Goal: Transaction & Acquisition: Obtain resource

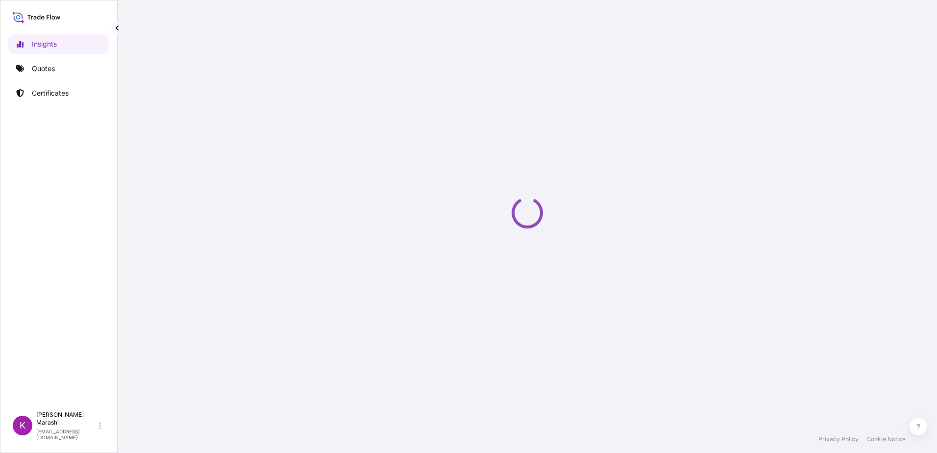
select select "2025"
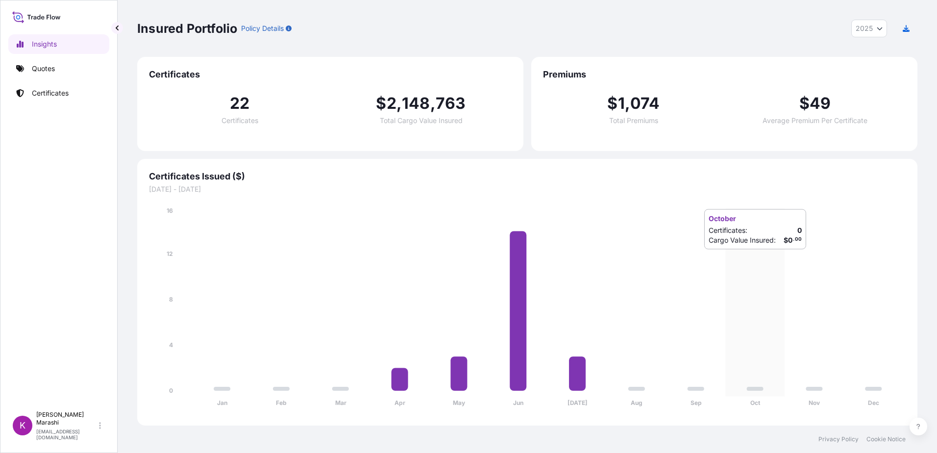
drag, startPoint x: 784, startPoint y: 259, endPoint x: 748, endPoint y: 251, distance: 37.7
click at [784, 259] on icon "Jan Feb Mar Apr May Jun [DATE] Aug Sep Oct Nov Dec 0 4 8 12 16" at bounding box center [527, 310] width 756 height 208
click at [48, 69] on p "Quotes" at bounding box center [43, 69] width 23 height 10
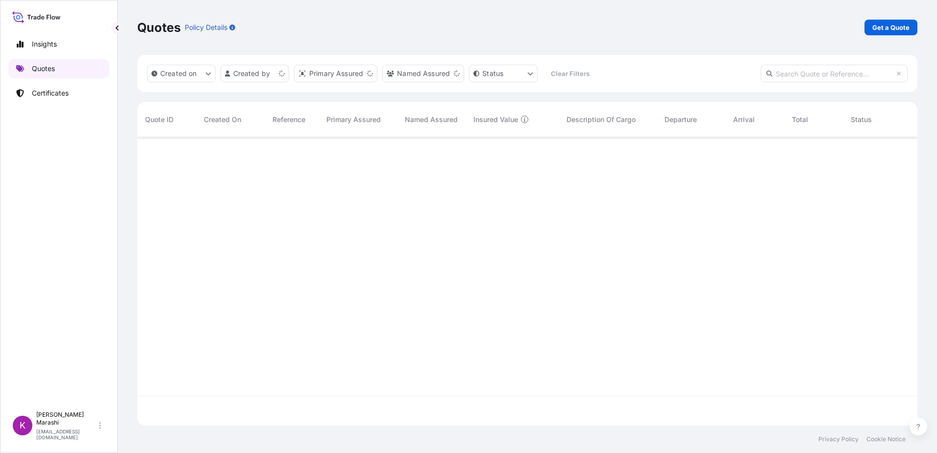
scroll to position [286, 773]
click at [879, 26] on p "Get a Quote" at bounding box center [890, 28] width 37 height 10
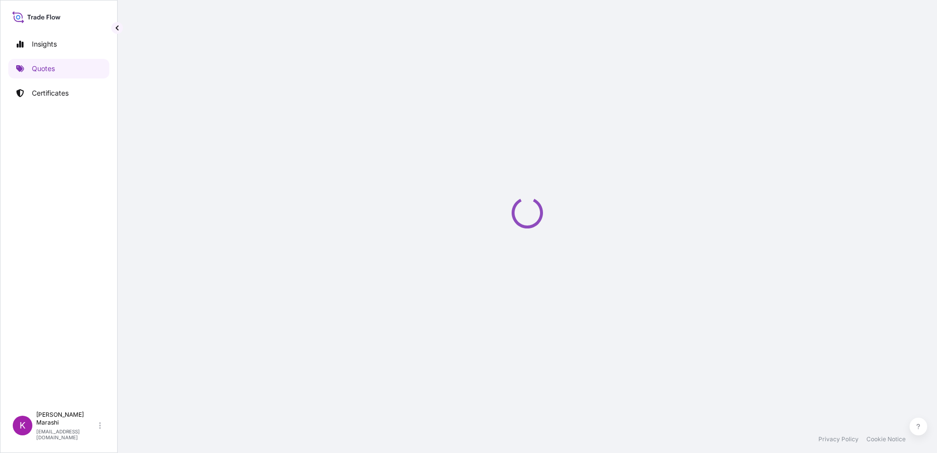
select select "Sea"
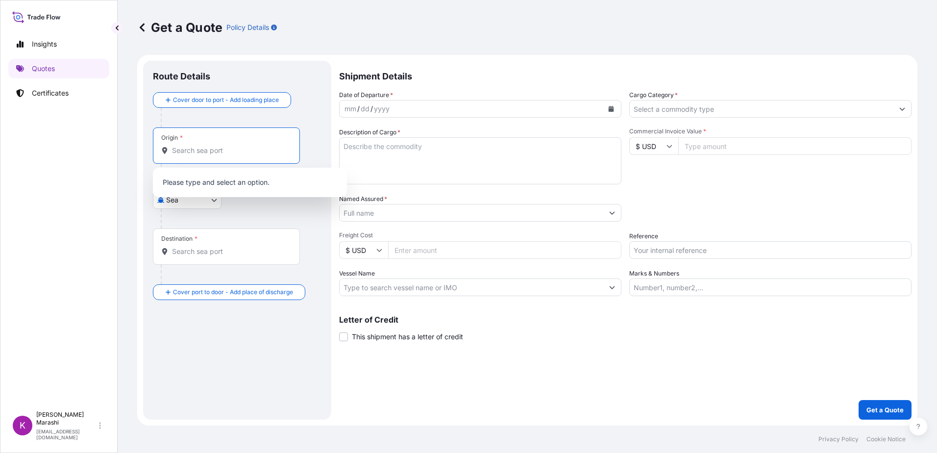
click at [200, 150] on input "Origin *" at bounding box center [230, 151] width 116 height 10
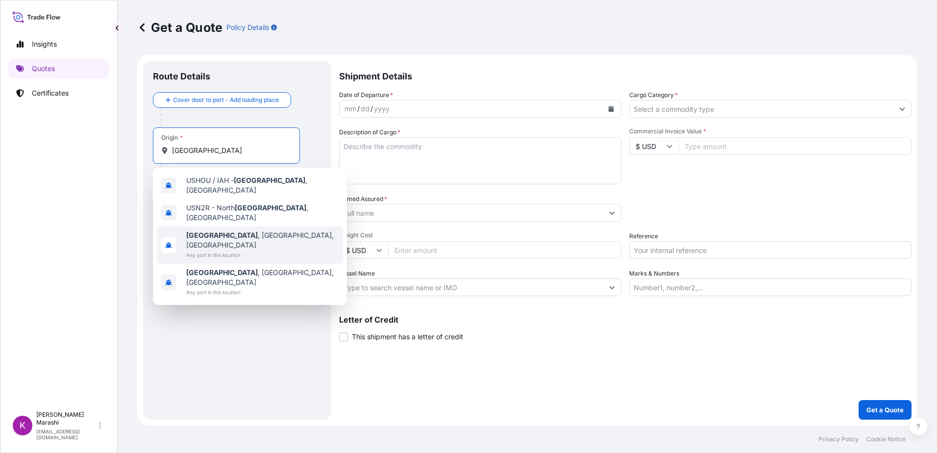
click at [249, 228] on div "[GEOGRAPHIC_DATA] , [GEOGRAPHIC_DATA], [GEOGRAPHIC_DATA] Any port in this locat…" at bounding box center [250, 244] width 186 height 37
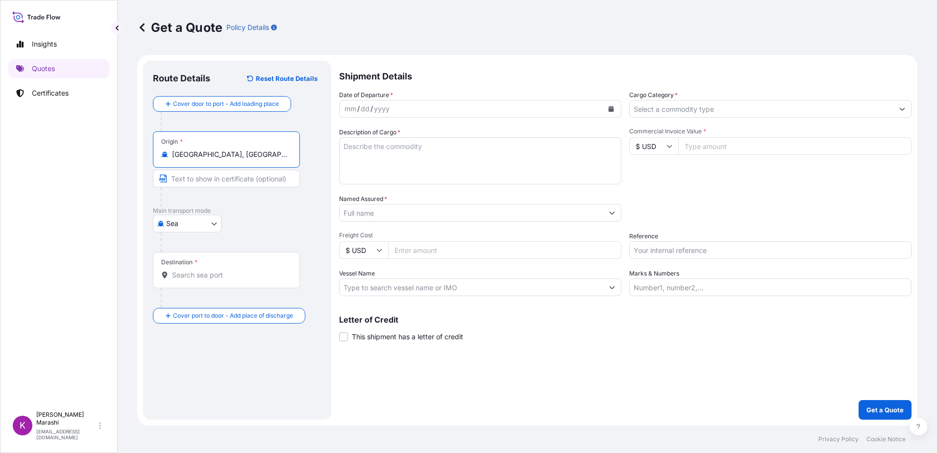
type input "[GEOGRAPHIC_DATA], [GEOGRAPHIC_DATA], [GEOGRAPHIC_DATA]"
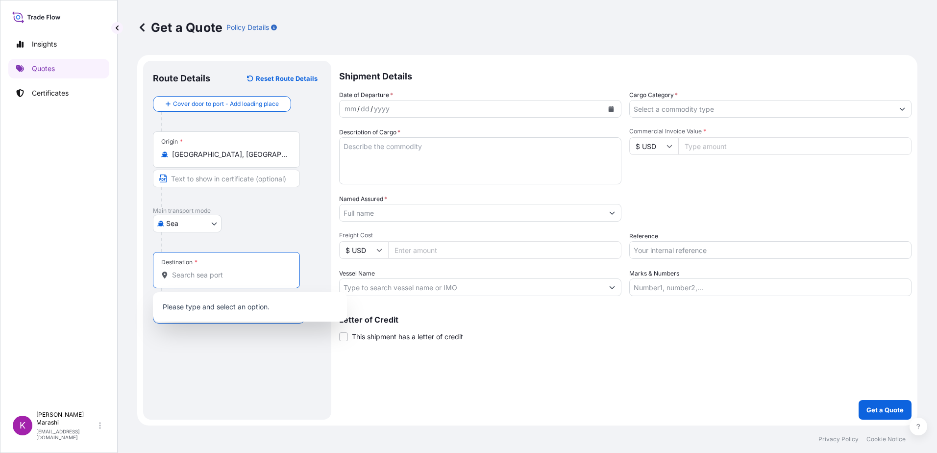
click at [196, 272] on input "Destination *" at bounding box center [230, 275] width 116 height 10
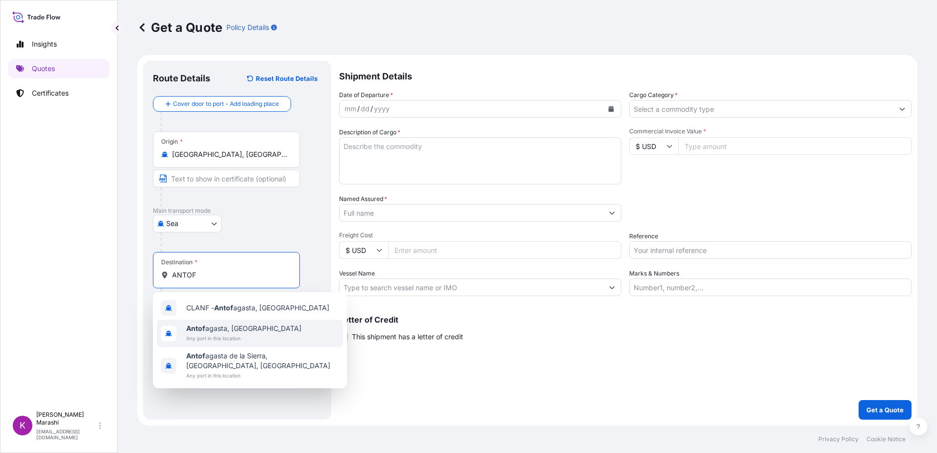
click at [219, 330] on span "[PERSON_NAME], [GEOGRAPHIC_DATA]" at bounding box center [243, 328] width 115 height 10
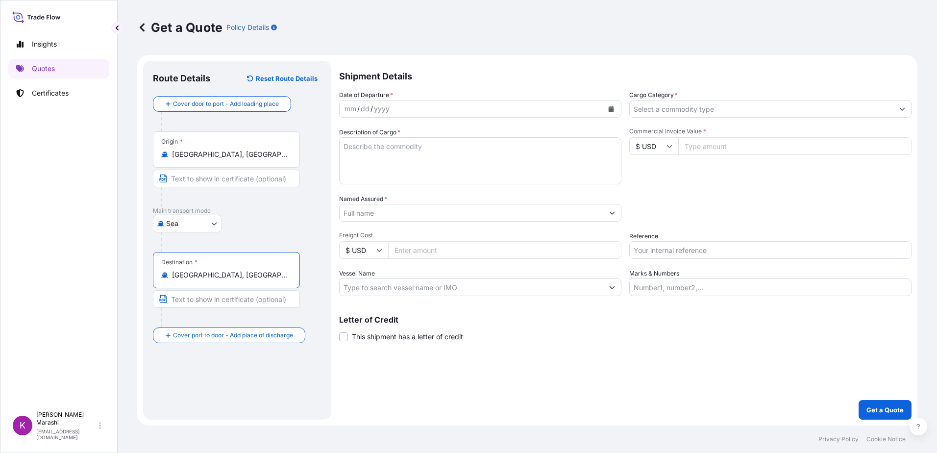
type input "[GEOGRAPHIC_DATA], [GEOGRAPHIC_DATA]"
click at [609, 110] on icon "Calendar" at bounding box center [610, 109] width 5 height 6
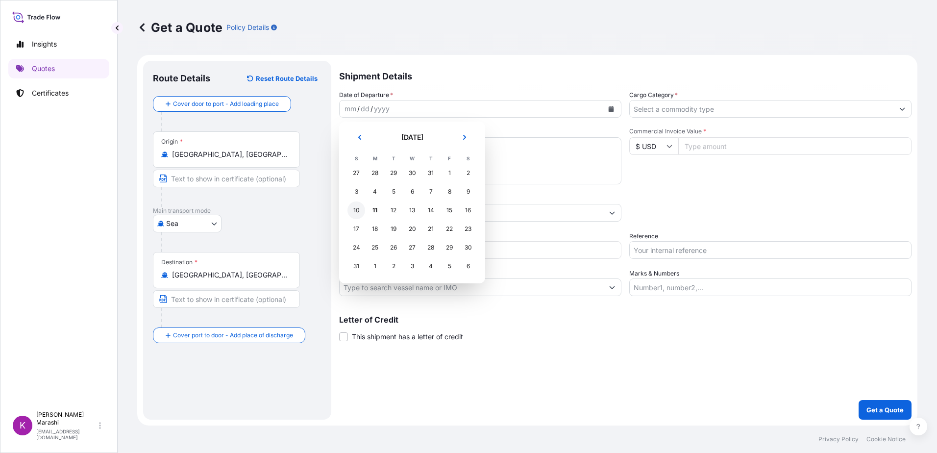
click at [355, 214] on div "10" at bounding box center [356, 210] width 18 height 18
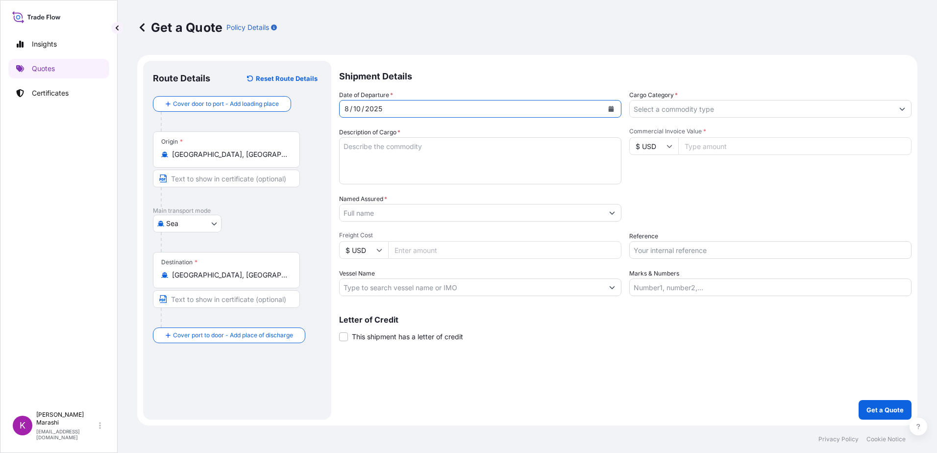
click at [904, 106] on icon "Show suggestions" at bounding box center [902, 109] width 6 height 6
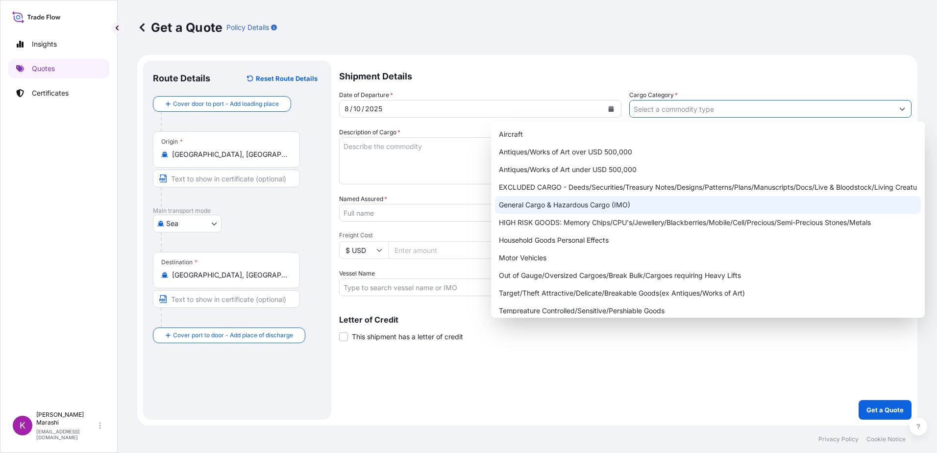
click at [551, 205] on div "General Cargo & Hazardous Cargo (IMO)" at bounding box center [708, 205] width 426 height 18
type input "General Cargo & Hazardous Cargo (IMO)"
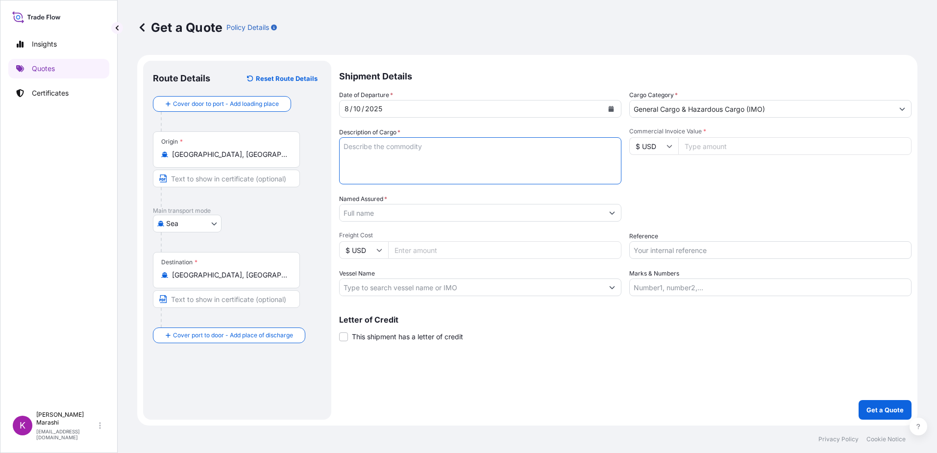
click at [358, 152] on textarea "Description of Cargo *" at bounding box center [480, 160] width 282 height 47
click at [341, 157] on textarea "3 ISO TANKS / HAZARDOUS" at bounding box center [480, 160] width 282 height 47
click at [437, 146] on textarea "3 ISO TANKS / HAZARDOUS" at bounding box center [480, 160] width 282 height 47
click at [393, 157] on textarea "3 ISO TANKS / HAZARDOUS HAPAG BKG #" at bounding box center [480, 160] width 282 height 47
paste textarea "93776408"
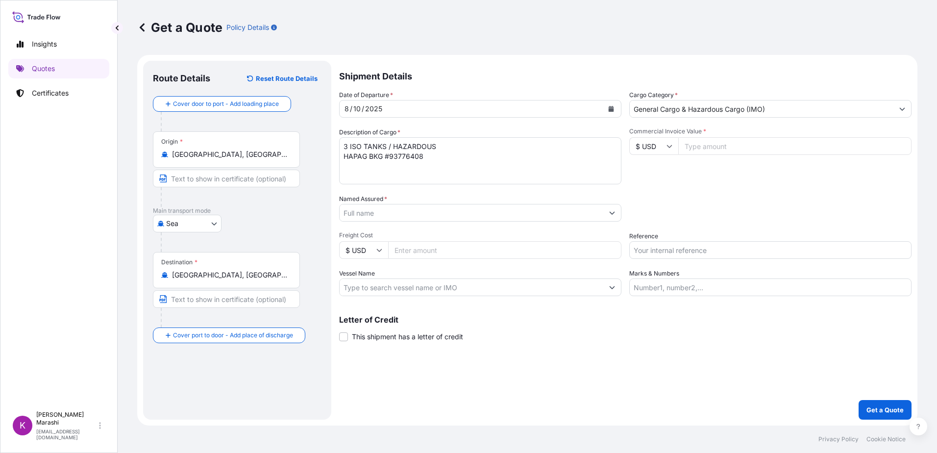
click at [426, 156] on textarea "3 ISO TANKS / HAZARDOUS HAPAG BKG #93776408" at bounding box center [480, 160] width 282 height 47
click at [469, 158] on textarea "3 ISO TANKS / HAZARDOUS HAPAG BKG #93776408 APLL BKG #" at bounding box center [480, 160] width 282 height 47
click at [342, 170] on textarea "3 ISO TANKS / HAZARDOUS HAPAG BKG #93776408 APLL BKG #396622" at bounding box center [480, 160] width 282 height 47
click at [344, 170] on textarea "3 ISO TANKS / HAZARDOUS HAPAG BKG #93776408 APLL BKG #396622" at bounding box center [480, 160] width 282 height 47
click at [491, 158] on textarea "3 ISO TANKS / HAZARDOUS HAPAG BKG #93776408 APLL BKG #396622" at bounding box center [480, 160] width 282 height 47
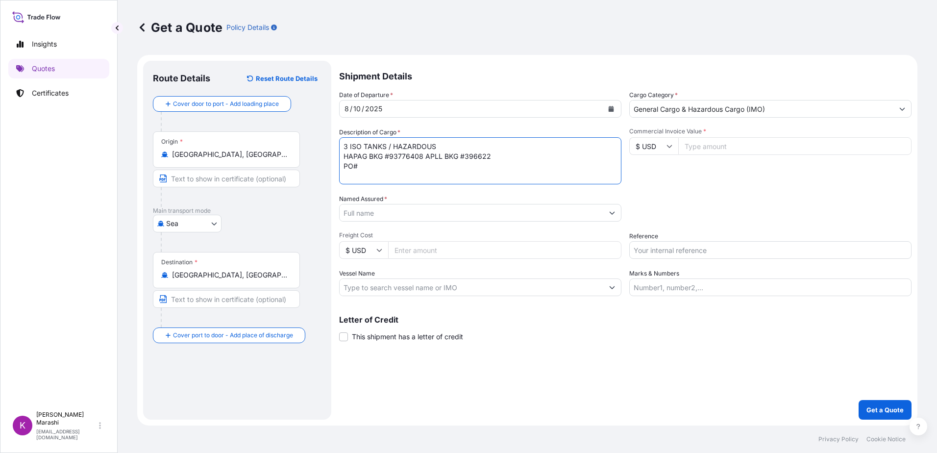
click at [364, 168] on textarea "3 ISO TANKS / HAZARDOUS HAPAG BKG #93776408 APLL BKG #396622 PO#" at bounding box center [480, 160] width 282 height 47
paste textarea "4505029210"
click at [408, 169] on textarea "3 ISO TANKS / HAZARDOUS HAPAG BKG #93776408 APLL BKG #396622 PO# 4505029210" at bounding box center [480, 160] width 282 height 47
click at [422, 167] on textarea "3 ISO TANKS / HAZARDOUS HAPAG BKG #93776408 APLL BKG #396622 PO# 4505029210 CTR#" at bounding box center [480, 160] width 282 height 47
paste textarea "4505029210"
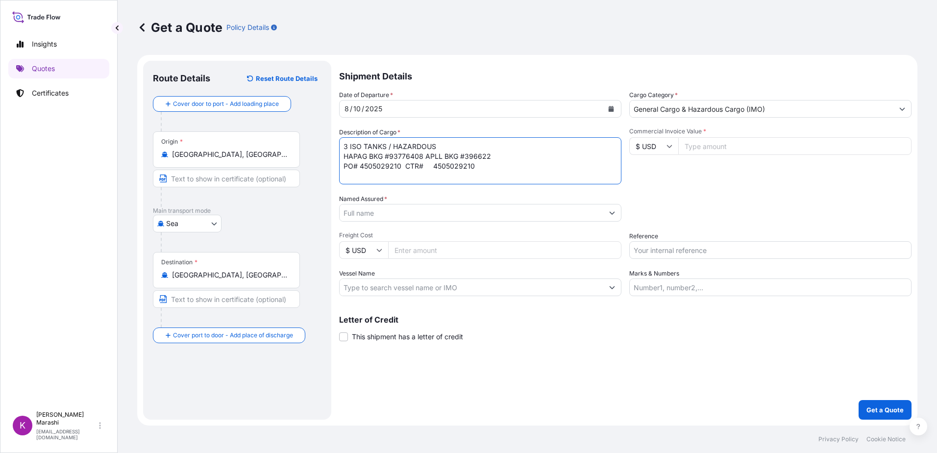
click at [426, 164] on textarea "3 ISO TANKS / HAZARDOUS HAPAG BKG #93776408 APLL BKG #396622 PO# 4505029210 CTR…" at bounding box center [480, 160] width 282 height 47
paste textarea "CXTU1146796"
click at [472, 168] on textarea "3 ISO TANKS / HAZARDOUS HAPAG BKG #93776408 APLL BKG #396622 PO# 4505029210 CTR…" at bounding box center [480, 160] width 282 height 47
click at [499, 162] on textarea "3 ISO TANKS / HAZARDOUS HAPAG BKG #93776408 APLL BKG #396622 PO# 4505029210 CTR…" at bounding box center [480, 160] width 282 height 47
paste textarea "1323831"
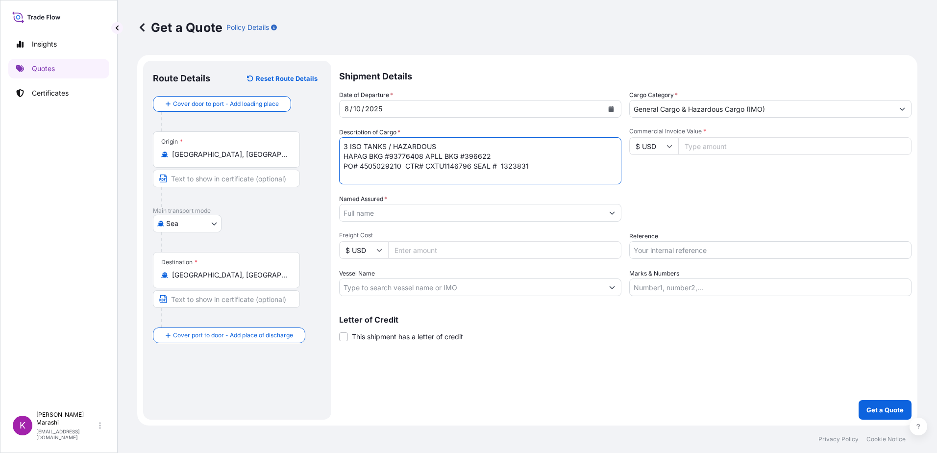
click at [527, 167] on textarea "3 ISO TANKS / HAZARDOUS HAPAG BKG #93776408 APLL BKG #396622 PO# 4505029210 CTR…" at bounding box center [480, 160] width 282 height 47
click at [583, 167] on textarea "3 ISO TANKS / HAZARDOUS HAPAG BKG #93776408 APLL BKG #396622 PO# 4505029210 CTR…" at bounding box center [480, 160] width 282 height 47
click at [363, 177] on textarea "3 ISO TANKS / HAZARDOUS HAPAG BKG #93776408 APLL BKG #396622 PO# 4505029210 CTR…" at bounding box center [480, 160] width 282 height 47
paste textarea "4505029213"
click at [353, 174] on textarea "3 ISO TANKS / HAZARDOUS HAPAG BKG #93776408 APLL BKG #396622 PO# 4505029210 CTR…" at bounding box center [480, 160] width 282 height 47
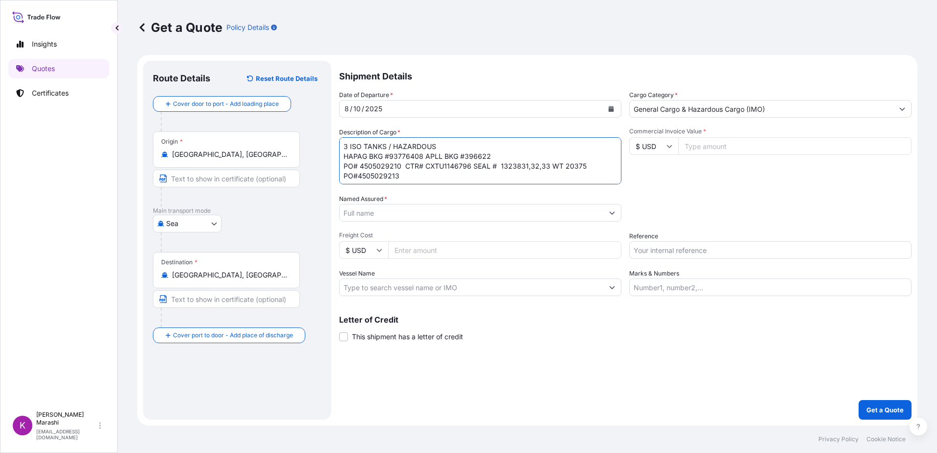
click at [356, 176] on textarea "3 ISO TANKS / HAZARDOUS HAPAG BKG #93776408 APLL BKG #396622 PO# 4505029210 CTR…" at bounding box center [480, 160] width 282 height 47
click at [404, 177] on textarea "3 ISO TANKS / HAZARDOUS HAPAG BKG #93776408 APLL BKG #396622 PO# 4505029210 CTR…" at bounding box center [480, 160] width 282 height 47
click at [426, 175] on textarea "3 ISO TANKS / HAZARDOUS HAPAG BKG #93776408 APLL BKG #396622 PO# 4505029210 CTR…" at bounding box center [480, 160] width 282 height 47
paste textarea "IHOU4050692"
click at [502, 178] on textarea "3 ISO TANKS / HAZARDOUS HAPAG BKG #93776408 APLL BKG #396622 PO# 4505029210 CTR…" at bounding box center [480, 160] width 282 height 47
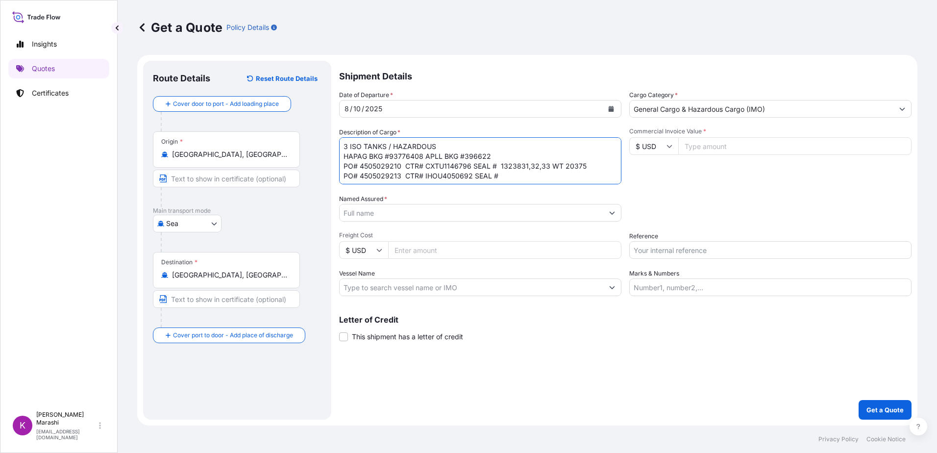
paste textarea "1323834"
click at [532, 171] on textarea "3 ISO TANKS / HAZARDOUS HAPAG BKG #93776408 APLL BKG #396622 PO# 4505029210 CTR…" at bounding box center [480, 160] width 282 height 47
click at [527, 170] on textarea "3 ISO TANKS / HAZARDOUS HAPAG BKG #93776408 APLL BKG #396622 PO# 4505029210 CTR…" at bounding box center [480, 160] width 282 height 47
click at [361, 179] on textarea "3 ISO TANKS / HAZARDOUS HAPAG BKG #93776408 APLL BKG #396622 PO# 4505029210 CTR…" at bounding box center [480, 160] width 282 height 47
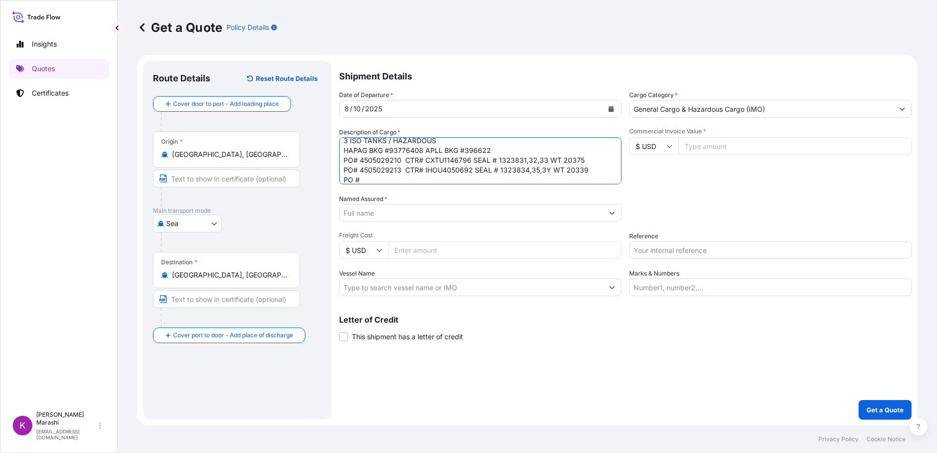
paste textarea "4505029219"
click at [411, 170] on textarea "3 ISO TANKS / HAZARDOUS HAPAG BKG #93776408 APLL BKG #396622 PO# 4505029210 CTR…" at bounding box center [480, 160] width 282 height 47
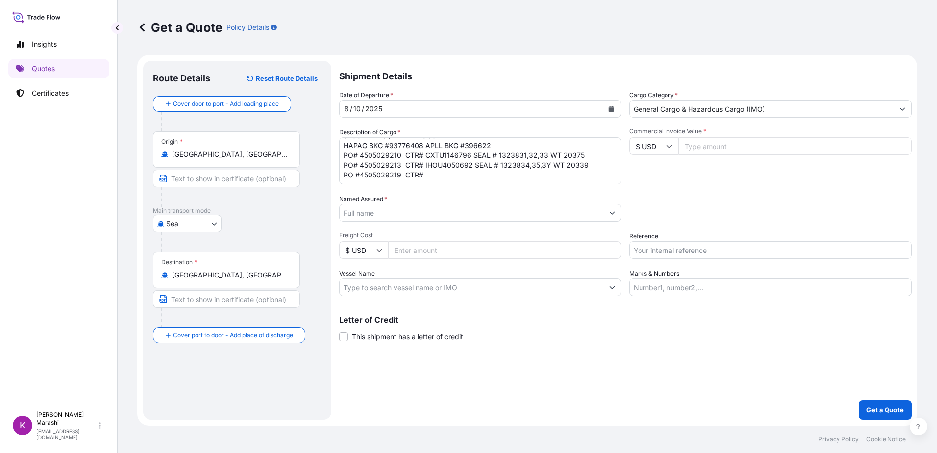
click at [426, 172] on textarea "3 ISO TANKS / HAZARDOUS HAPAG BKG #93776408 APLL BKG #396622 PO# 4505029210 CTR…" at bounding box center [480, 160] width 282 height 47
paste textarea "CXTU1125617"
click at [500, 170] on textarea "3 ISO TANKS / HAZARDOUS HAPAG BKG #93776408 APLL BKG #396622 PO# 4505029210 CTR…" at bounding box center [480, 160] width 282 height 47
paste textarea "1323837"
click at [544, 159] on textarea "3 ISO TANKS / HAZARDOUS HAPAG BKG #93776408 APLL BKG #396622 PO# 4505029210 CTR…" at bounding box center [480, 160] width 282 height 47
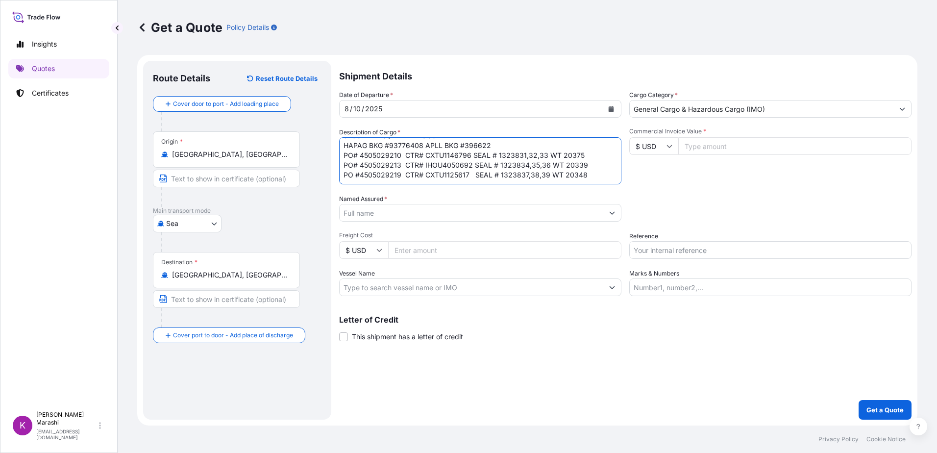
type textarea "3 ISO TANKS / HAZARDOUS HAPAG BKG #93776408 APLL BKG #396622 PO# 4505029210 CTR…"
click at [706, 146] on input "Commercial Invoice Value *" at bounding box center [794, 146] width 233 height 18
type input "76731.72"
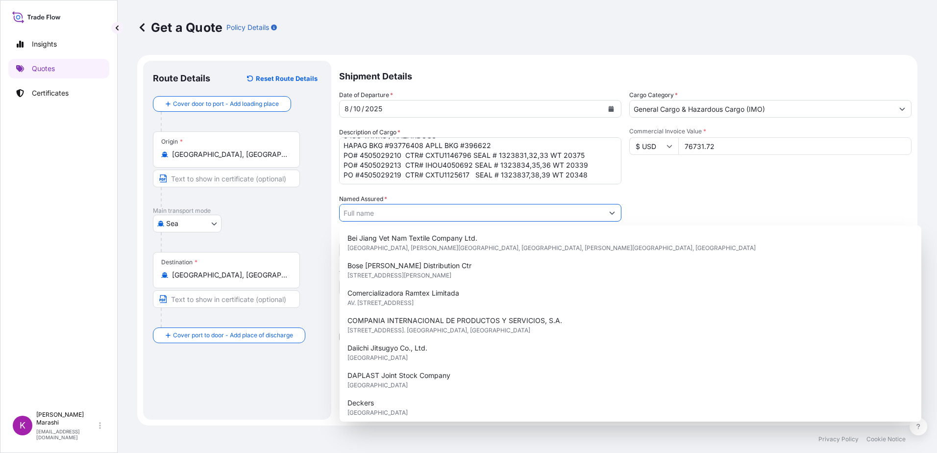
click at [374, 210] on input "Named Assured *" at bounding box center [472, 213] width 264 height 18
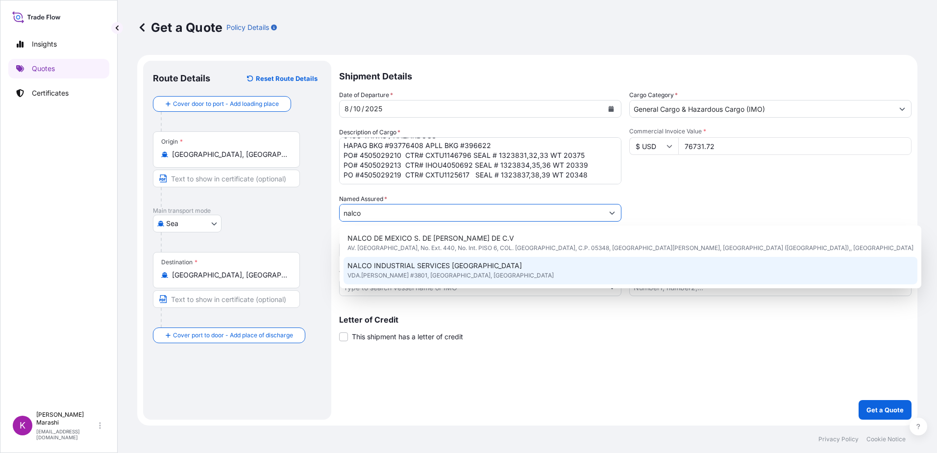
click at [423, 269] on span "NALCO INDUSTRIAL SERVICES [GEOGRAPHIC_DATA]" at bounding box center [434, 266] width 174 height 10
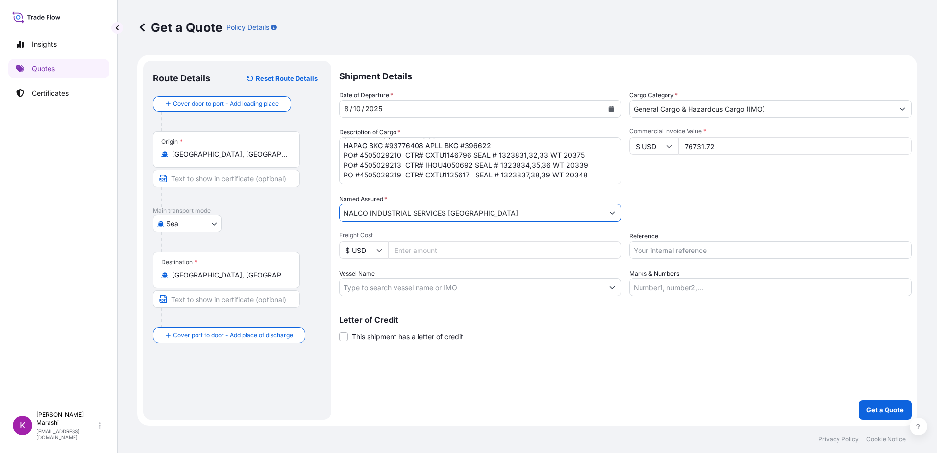
type input "NALCO INDUSTRIAL SERVICES [GEOGRAPHIC_DATA]"
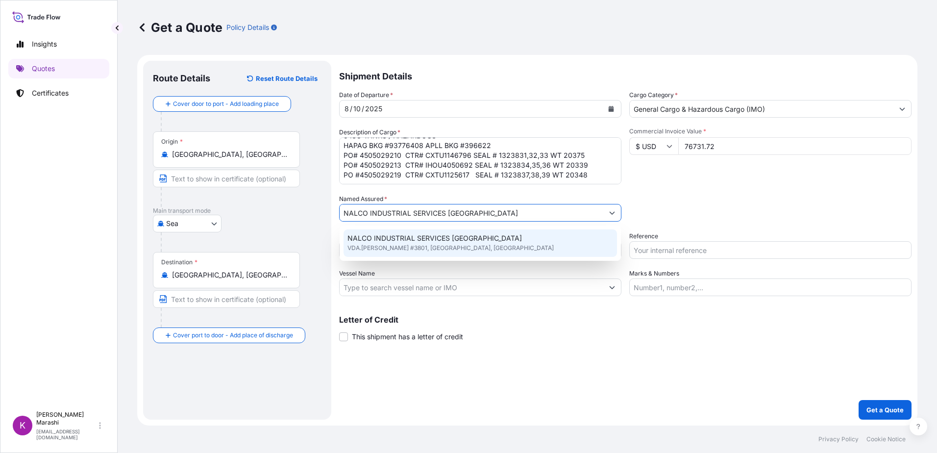
click at [566, 302] on div "Shipment Details Date of Departure * [DATE] Cargo Category * General Cargo & Ha…" at bounding box center [625, 240] width 572 height 359
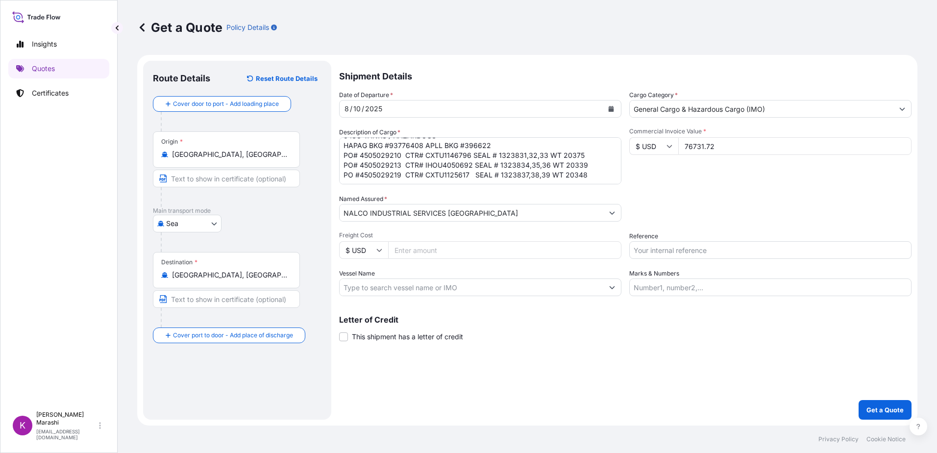
click at [392, 248] on input "Freight Cost" at bounding box center [504, 250] width 233 height 18
type input "28839.00"
click at [651, 252] on input "Reference" at bounding box center [770, 250] width 282 height 18
click at [655, 246] on input "Reference" at bounding box center [770, 250] width 282 height 18
type input "h"
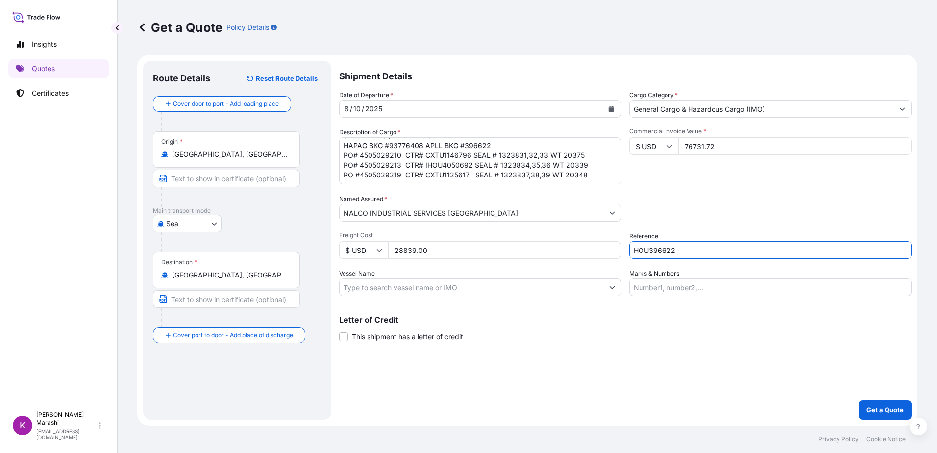
click at [688, 254] on input "HOU396622" at bounding box center [770, 250] width 282 height 18
type input "HOU396622"
click at [358, 286] on input "Vessel Name" at bounding box center [472, 287] width 264 height 18
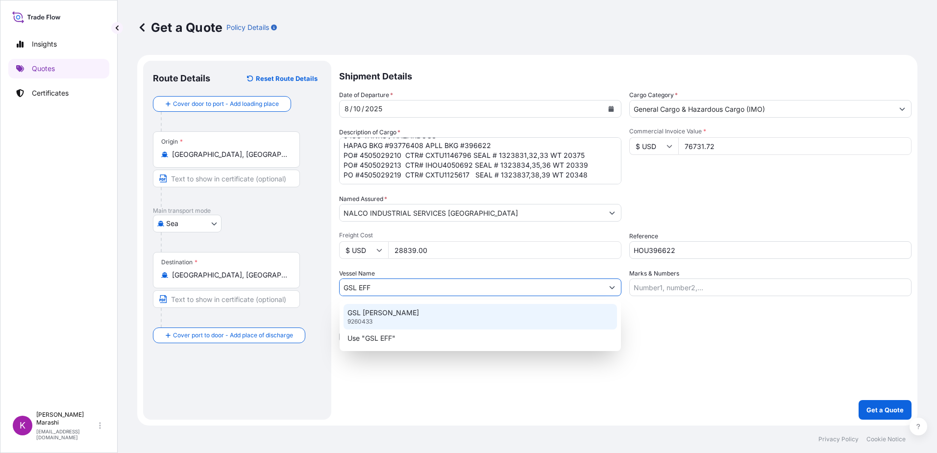
click at [367, 314] on p "GSL [PERSON_NAME]" at bounding box center [383, 313] width 72 height 10
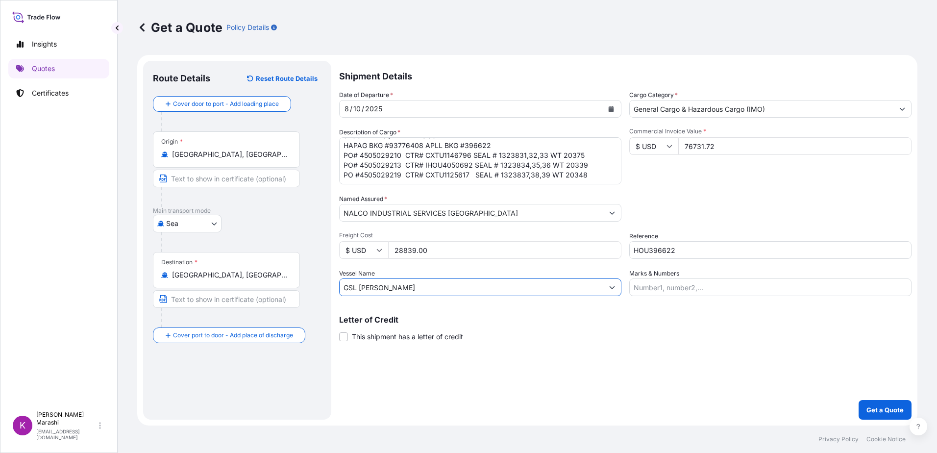
click at [609, 286] on icon "Show suggestions" at bounding box center [612, 287] width 6 height 6
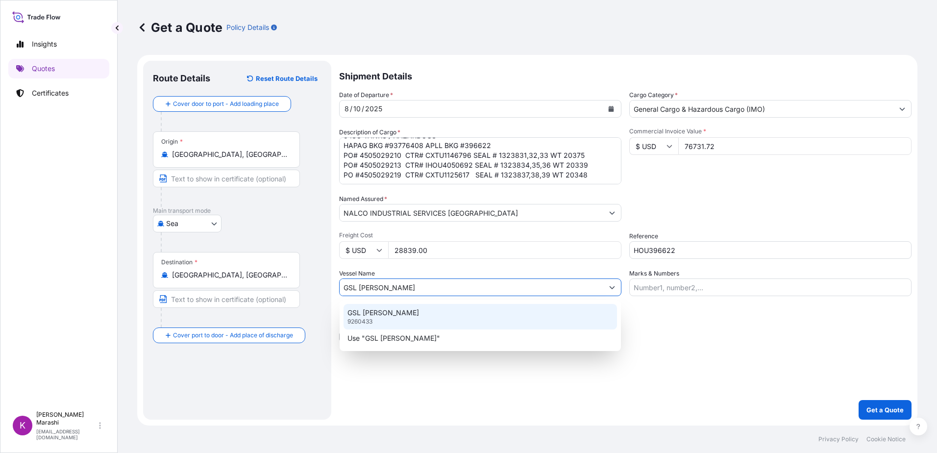
click at [361, 314] on p "GSL [PERSON_NAME]" at bounding box center [383, 313] width 72 height 10
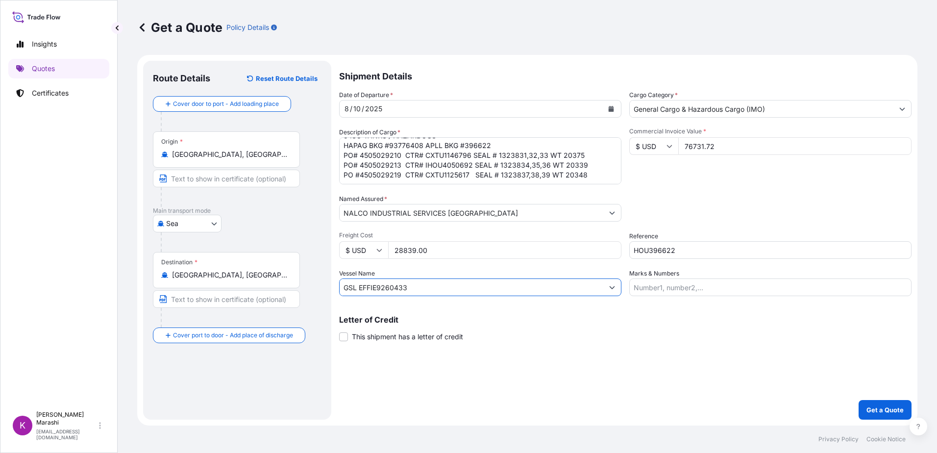
type input "GSL [PERSON_NAME]"
click at [633, 285] on input "Marks & Numbers" at bounding box center [770, 287] width 282 height 18
click at [450, 148] on textarea "3 ISO TANKS / HAZARDOUS HAPAG BKG #93776408 APLL BKG #396622 PO# 4505029210 CTR…" at bounding box center [480, 160] width 282 height 47
click at [637, 287] on input "Marks & Numbers" at bounding box center [770, 287] width 282 height 18
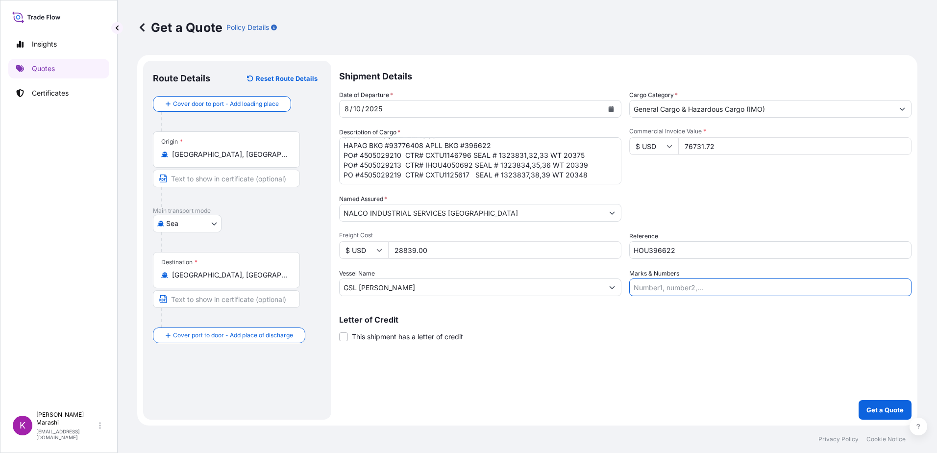
paste input "CXTU1146796"
click at [443, 162] on textarea "3 ISO TANKS / HAZARDOUS HAPAG BKG #93776408 APLL BKG #396622 PO# 4505029210 CTR…" at bounding box center [480, 160] width 282 height 47
click at [686, 288] on input "CXTU1146796," at bounding box center [770, 287] width 282 height 18
paste input "IHOU4050692"
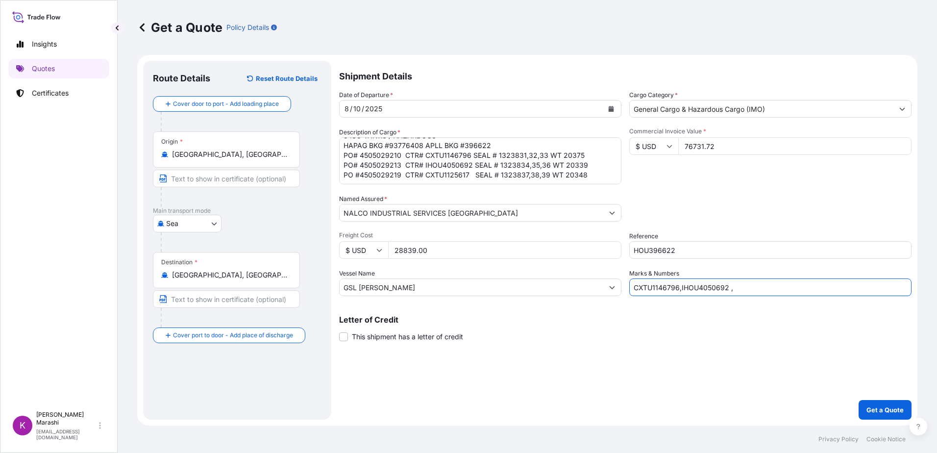
click at [457, 170] on textarea "3 ISO TANKS / HAZARDOUS HAPAG BKG #93776408 APLL BKG #396622 PO# 4505029210 CTR…" at bounding box center [480, 160] width 282 height 47
click at [741, 292] on input "CXTU1146796,IHOU4050692 ," at bounding box center [770, 287] width 282 height 18
paste input "CXTU1125617"
type input "CXTU1146796,IHOU4050692 ,CXTU1125617"
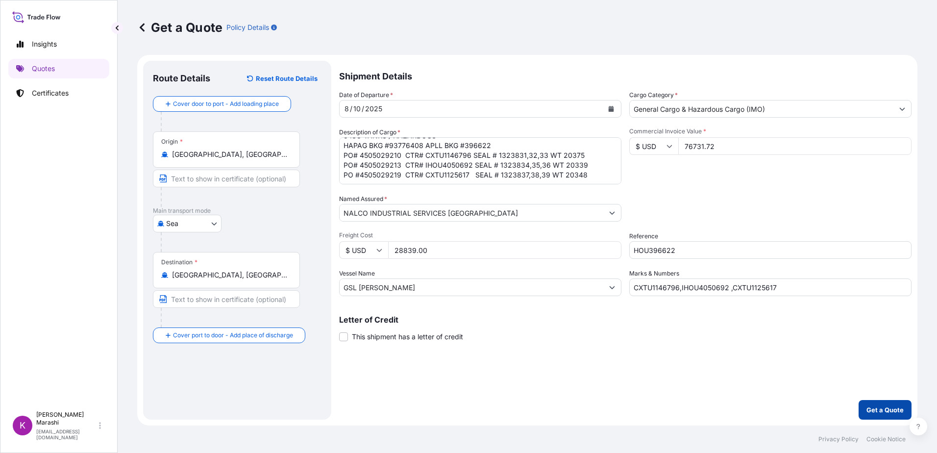
click at [875, 413] on p "Get a Quote" at bounding box center [884, 410] width 37 height 10
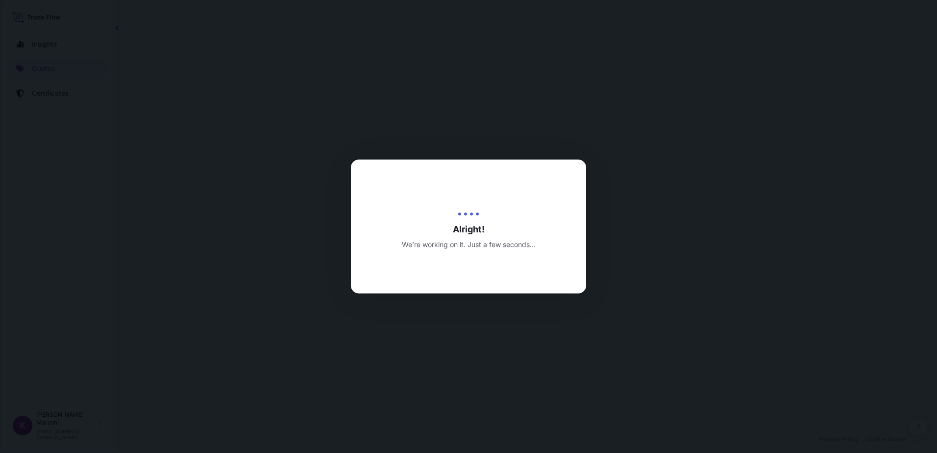
select select "Sea"
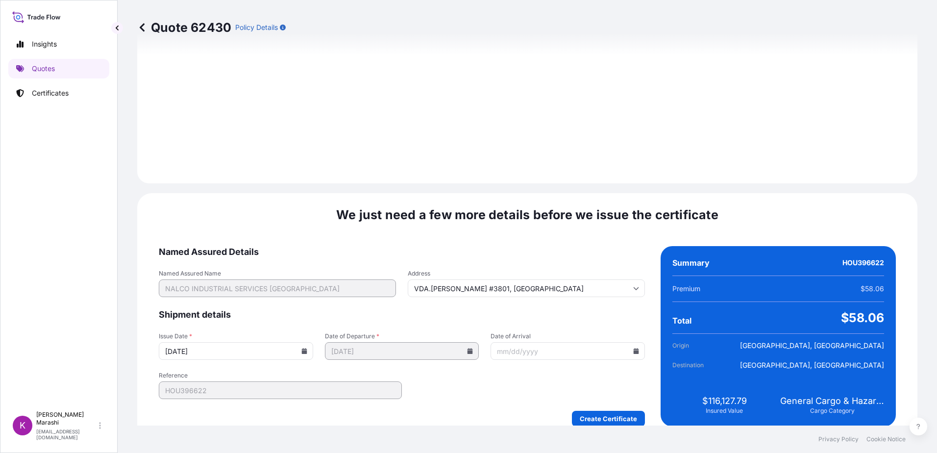
scroll to position [1105, 0]
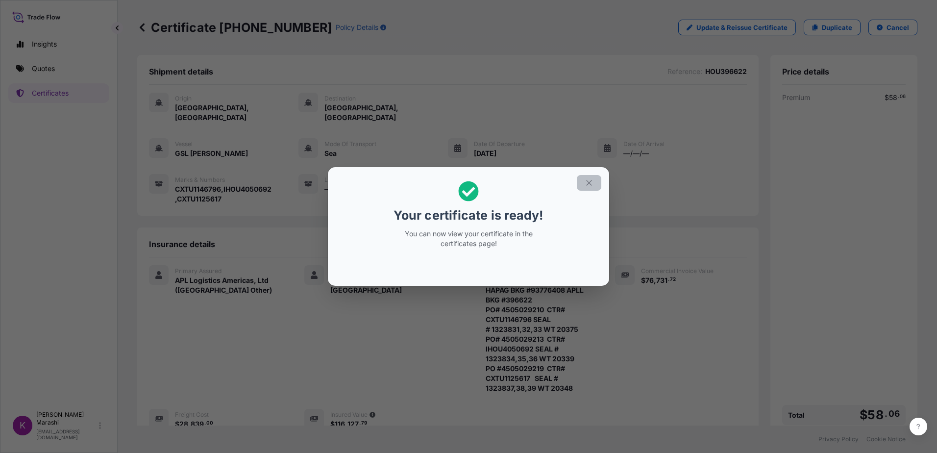
click at [589, 184] on icon "button" at bounding box center [588, 182] width 9 height 9
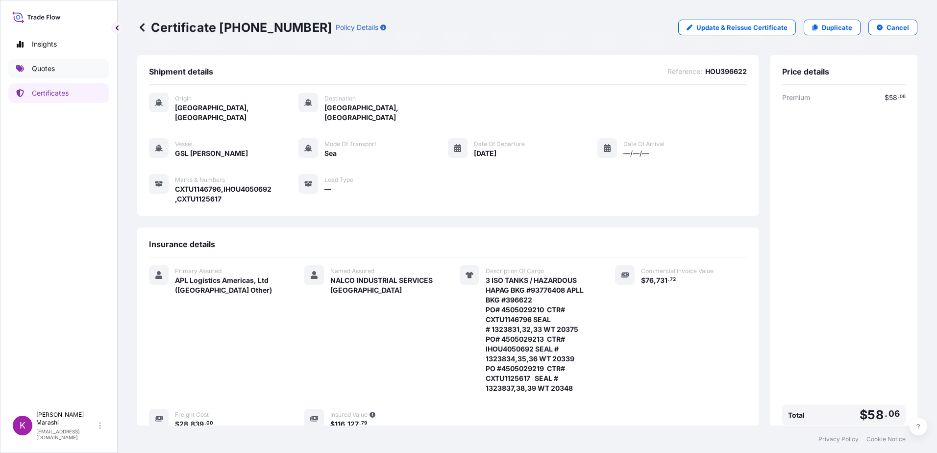
click at [61, 65] on link "Quotes" at bounding box center [58, 69] width 101 height 20
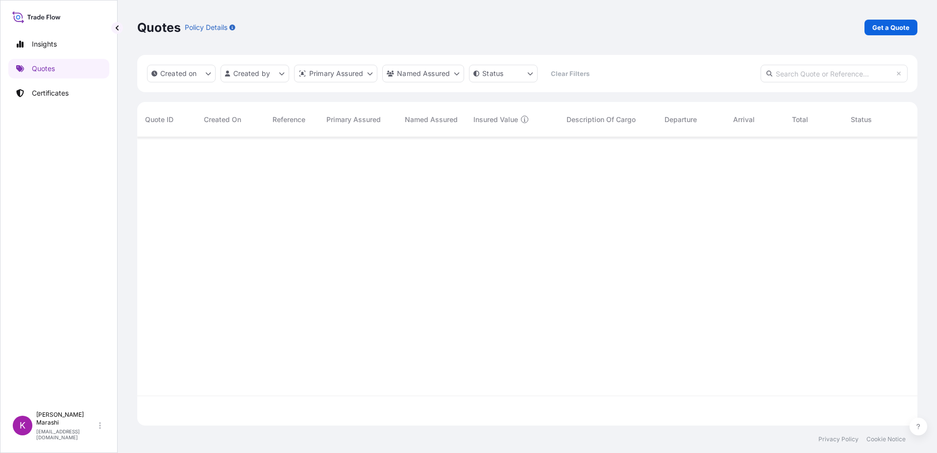
scroll to position [316, 773]
click at [887, 27] on p "Get a Quote" at bounding box center [890, 28] width 37 height 10
select select "Sea"
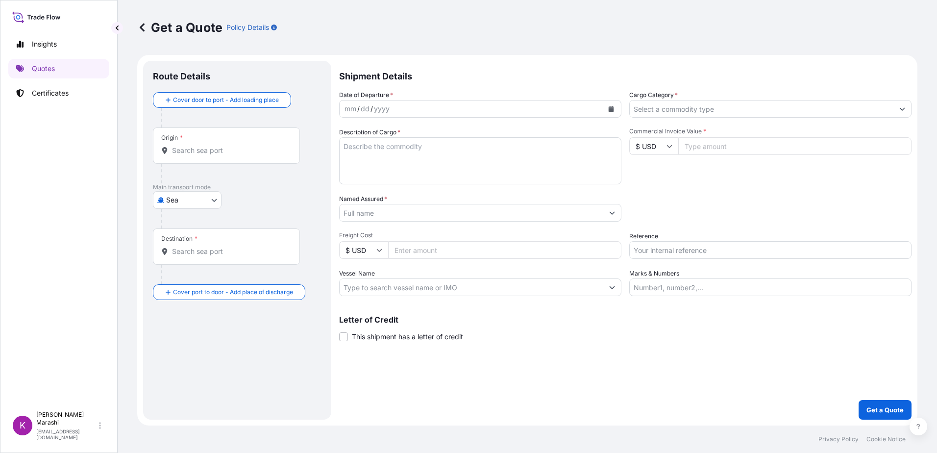
click at [201, 153] on input "Origin *" at bounding box center [230, 151] width 116 height 10
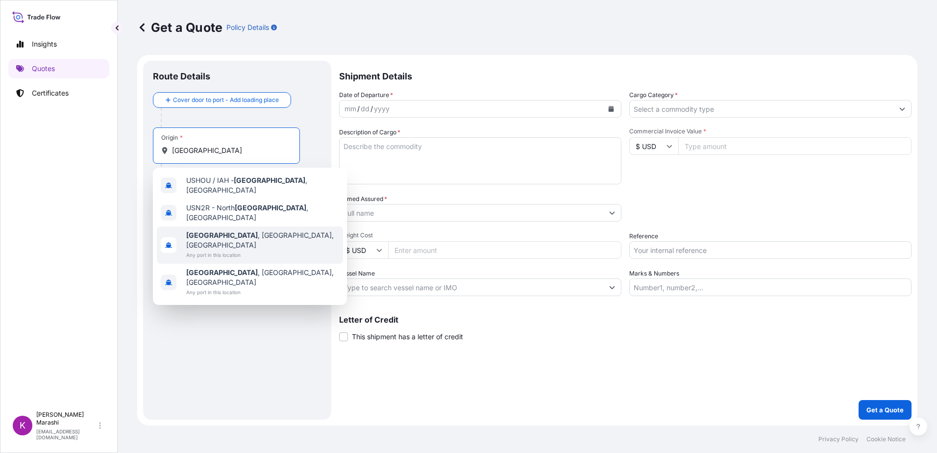
click at [234, 230] on span "[GEOGRAPHIC_DATA] , [GEOGRAPHIC_DATA], [GEOGRAPHIC_DATA]" at bounding box center [262, 240] width 153 height 20
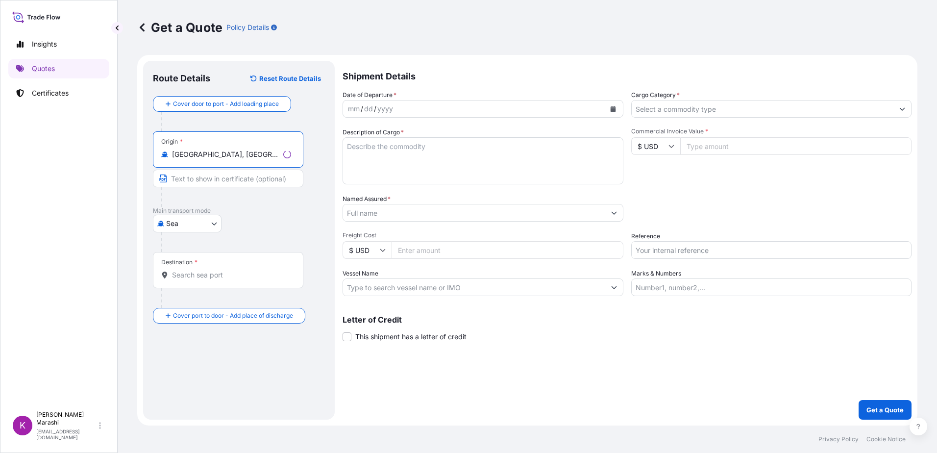
type input "[GEOGRAPHIC_DATA], [GEOGRAPHIC_DATA], [GEOGRAPHIC_DATA]"
click at [181, 273] on input "Destination *" at bounding box center [231, 275] width 119 height 10
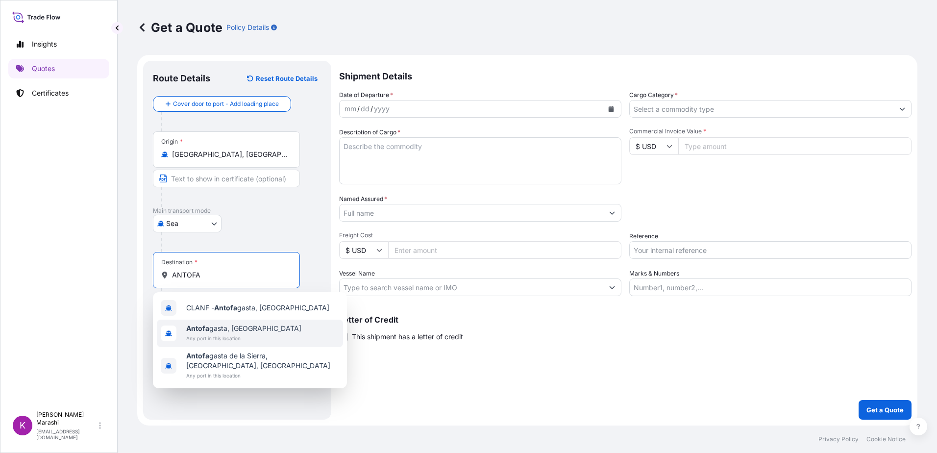
click at [236, 330] on span "Antofa gasta, [GEOGRAPHIC_DATA]" at bounding box center [243, 328] width 115 height 10
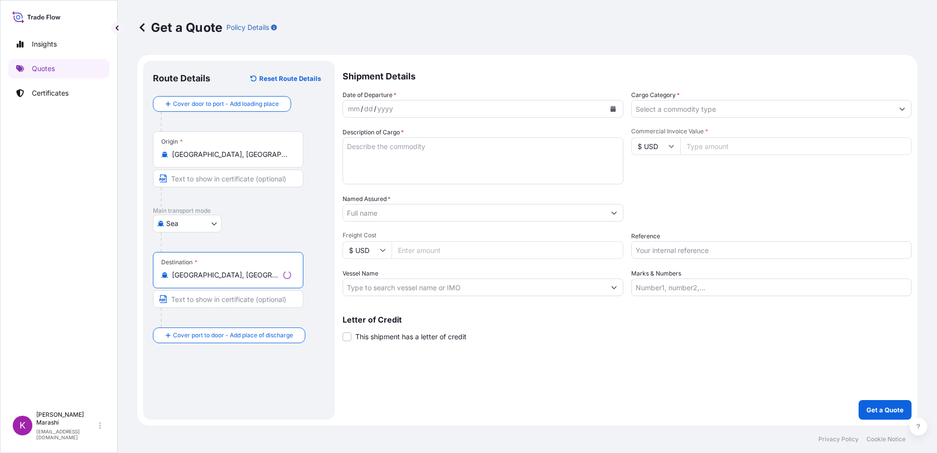
type input "[GEOGRAPHIC_DATA], [GEOGRAPHIC_DATA]"
click at [611, 107] on icon "Calendar" at bounding box center [612, 109] width 5 height 6
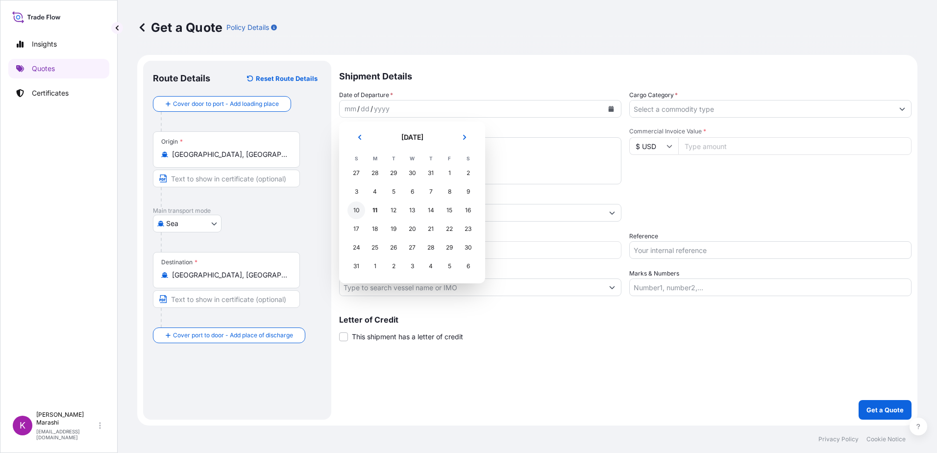
click at [355, 210] on div "10" at bounding box center [356, 210] width 18 height 18
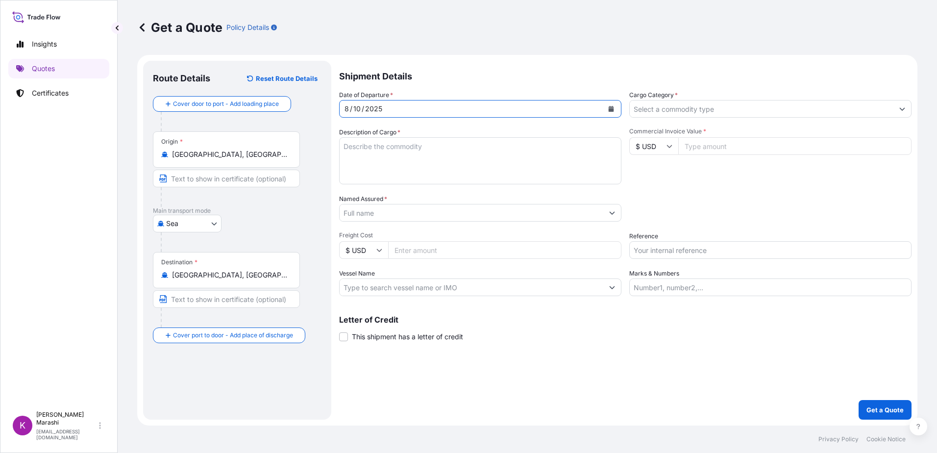
click at [899, 111] on icon "Show suggestions" at bounding box center [902, 109] width 6 height 6
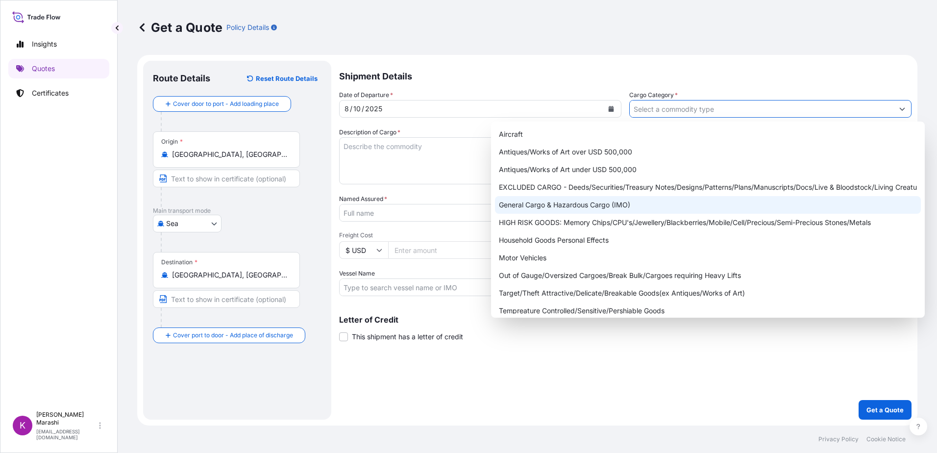
click at [558, 206] on div "General Cargo & Hazardous Cargo (IMO)" at bounding box center [708, 205] width 426 height 18
type input "General Cargo & Hazardous Cargo (IMO)"
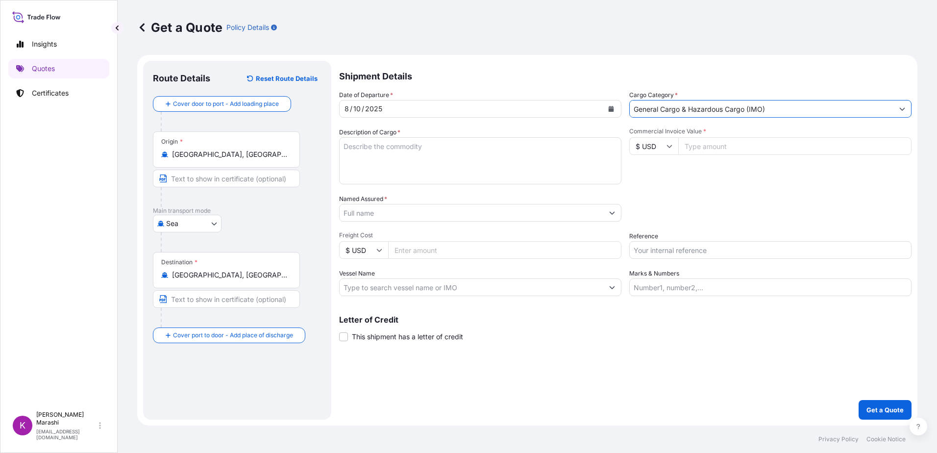
click at [378, 215] on input "Named Assured *" at bounding box center [472, 213] width 264 height 18
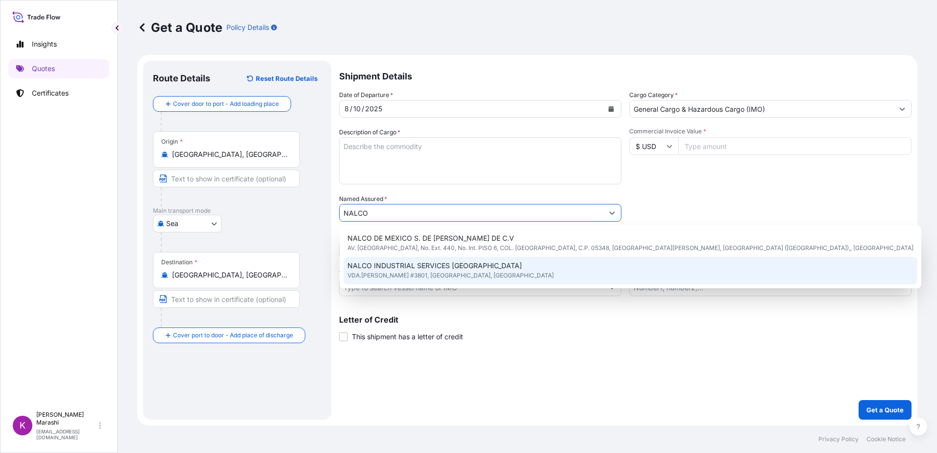
click at [456, 264] on span "NALCO INDUSTRIAL SERVICES [GEOGRAPHIC_DATA]" at bounding box center [434, 266] width 174 height 10
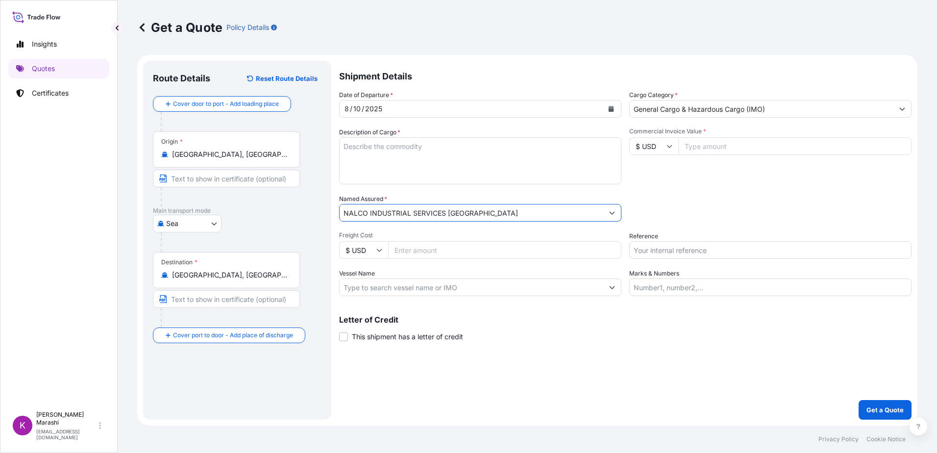
type input "NALCO INDUSTRIAL SERVICES [GEOGRAPHIC_DATA]"
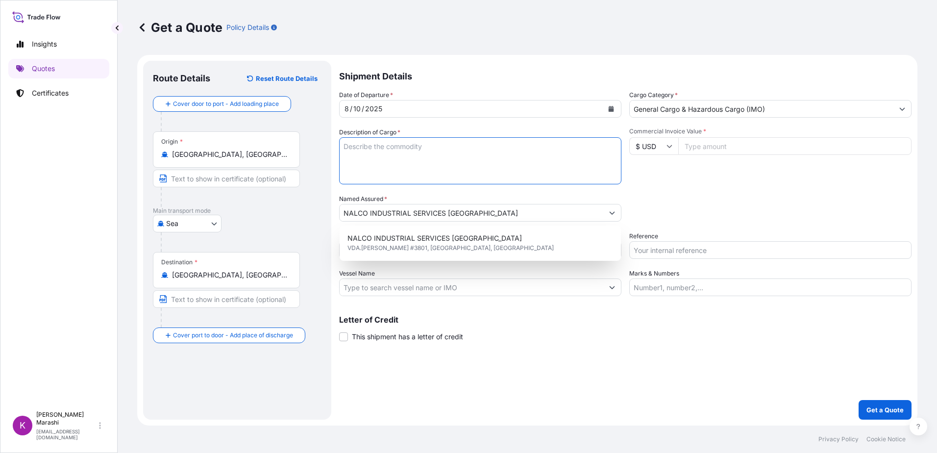
click at [342, 143] on textarea "Description of Cargo *" at bounding box center [480, 160] width 282 height 47
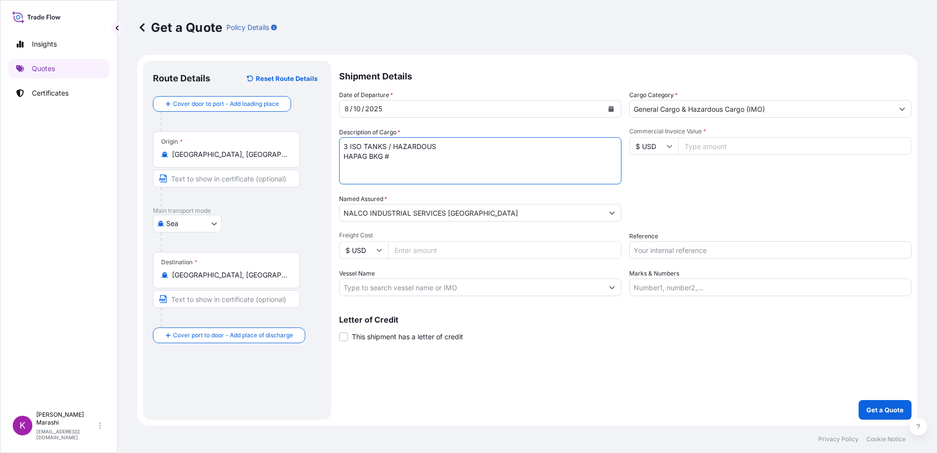
click at [392, 156] on textarea "3 ISO TANKS / HAZARDOUS HAPAG BKG #" at bounding box center [480, 160] width 282 height 47
paste textarea "60662768"
click at [464, 153] on textarea "3 ISO TANKS / HAZARDOUS HAPAG BKG #60662768 APL BKG #" at bounding box center [480, 160] width 282 height 47
paste textarea "396623"
drag, startPoint x: 485, startPoint y: 153, endPoint x: 491, endPoint y: 153, distance: 5.9
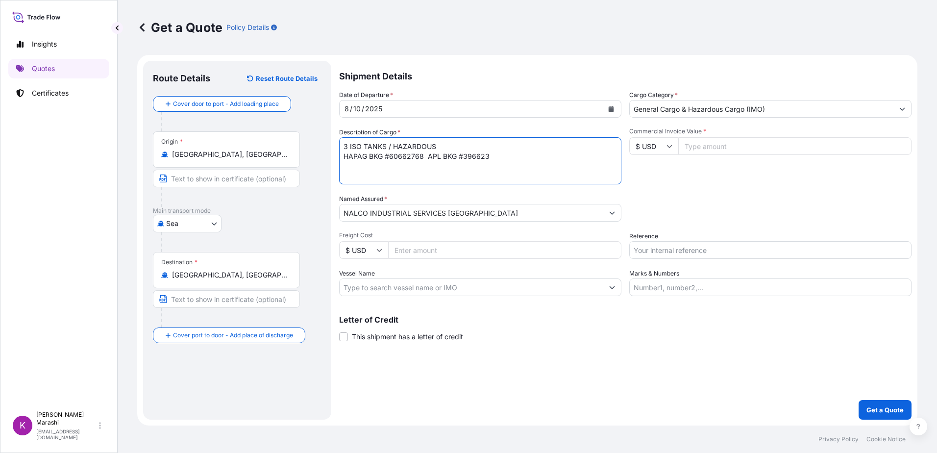
click at [487, 153] on textarea "3 ISO TANKS / HAZARDOUS HAPAG BKG #60662768 APL BKG #396623" at bounding box center [480, 160] width 282 height 47
click at [345, 165] on textarea "3 ISO TANKS / HAZARDOUS HAPAG BKG #60662768 APL BKG #396623" at bounding box center [480, 160] width 282 height 47
drag, startPoint x: 360, startPoint y: 167, endPoint x: 375, endPoint y: 169, distance: 14.8
click at [360, 167] on textarea "3 ISO TANKS / HAZARDOUS HAPAG BKG #60662768 APL BKG #396623 PO #" at bounding box center [480, 160] width 282 height 47
paste textarea "4505029222"
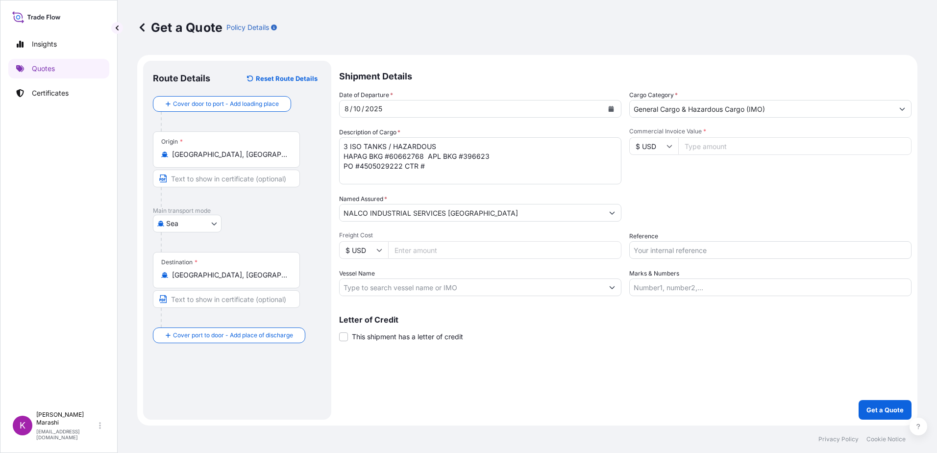
click at [345, 175] on textarea "3 ISO TANKS / HAZARDOUS HAPAG BKG #60662768 APL BKG #396623 PO #4505029222 CTR #" at bounding box center [480, 160] width 282 height 47
click at [431, 168] on textarea "3 ISO TANKS / HAZARDOUS HAPAG BKG #60662768 APL BKG #396623 PO #4505029222 CTR #" at bounding box center [480, 160] width 282 height 47
click at [426, 168] on textarea "3 ISO TANKS / HAZARDOUS HAPAG BKG #60662768 APL BKG #396623 PO #4505029222 CTR …" at bounding box center [480, 160] width 282 height 47
paste textarea "FPTU5008554"
click at [471, 164] on textarea "3 ISO TANKS / HAZARDOUS HAPAG BKG #60662768 APL BKG #396623 PO #4505029222 CTR …" at bounding box center [480, 160] width 282 height 47
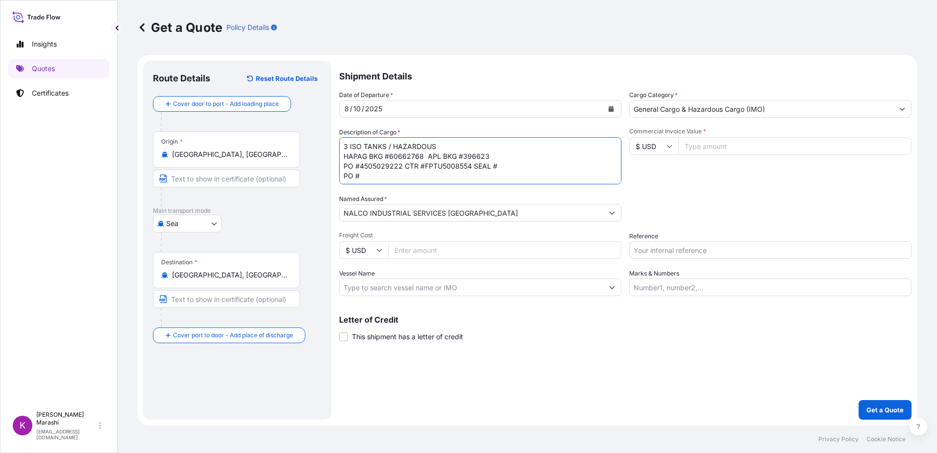
drag, startPoint x: 499, startPoint y: 165, endPoint x: 512, endPoint y: 169, distance: 14.3
click at [500, 165] on textarea "3 ISO TANKS / HAZARDOUS HAPAG BKG #60662768 APL BKG #396623 PO #4505029222 CTR …" at bounding box center [480, 160] width 282 height 47
paste textarea "1323851"
click at [361, 175] on textarea "3 ISO TANKS / HAZARDOUS HAPAG BKG #60662768 APL BKG #396623 PO #4505029222 CTR …" at bounding box center [480, 160] width 282 height 47
paste textarea "4505029226"
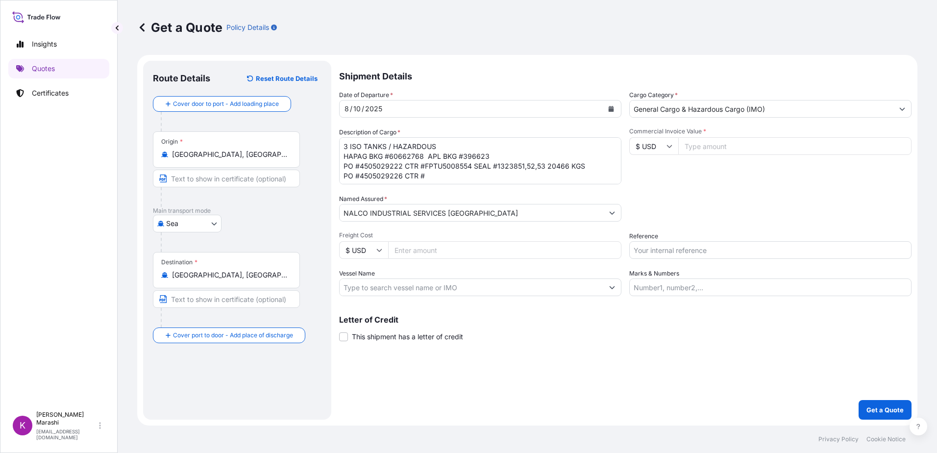
drag, startPoint x: 424, startPoint y: 176, endPoint x: 436, endPoint y: 176, distance: 11.3
click at [424, 176] on textarea "3 ISO TANKS / HAZARDOUS HAPAG BKG #60662768 APL BKG #396623 PO #4505029222 CTR …" at bounding box center [480, 160] width 282 height 47
paste textarea "IHOU3058359"
click at [498, 177] on textarea "3 ISO TANKS / HAZARDOUS HAPAG BKG #60662768 APL BKG #396623 PO #4505029222 CTR …" at bounding box center [480, 160] width 282 height 47
paste textarea "1323854"
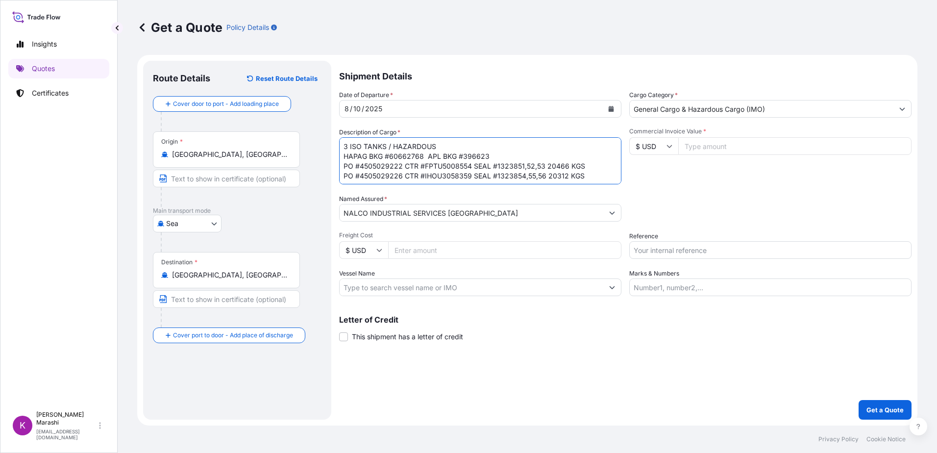
scroll to position [6, 0]
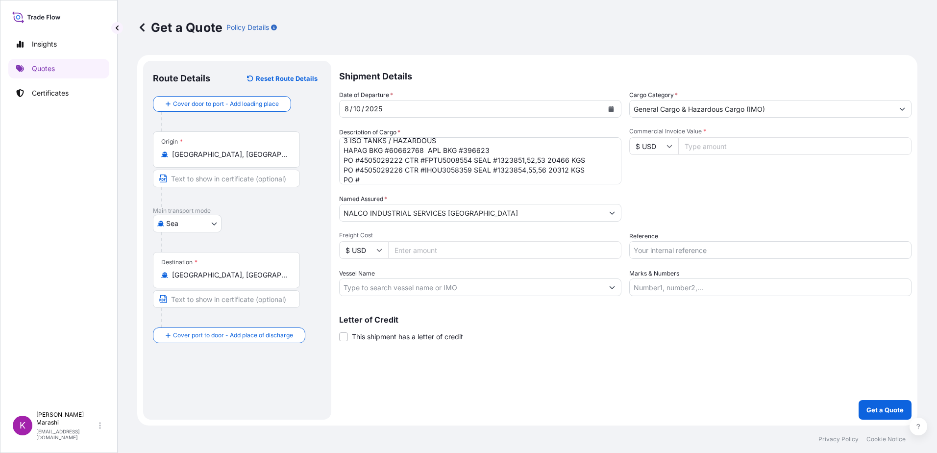
drag, startPoint x: 362, startPoint y: 179, endPoint x: 372, endPoint y: 180, distance: 10.8
click at [362, 179] on textarea "3 ISO TANKS / HAZARDOUS HAPAG BKG #60662768 APL BKG #396623 PO #4505029222 CTR …" at bounding box center [480, 160] width 282 height 47
paste textarea "4505029228"
click at [422, 178] on textarea "3 ISO TANKS / HAZARDOUS HAPAG BKG #60662768 APL BKG #396623 PO #4505029222 CTR …" at bounding box center [480, 160] width 282 height 47
paste textarea "IHOU4050368"
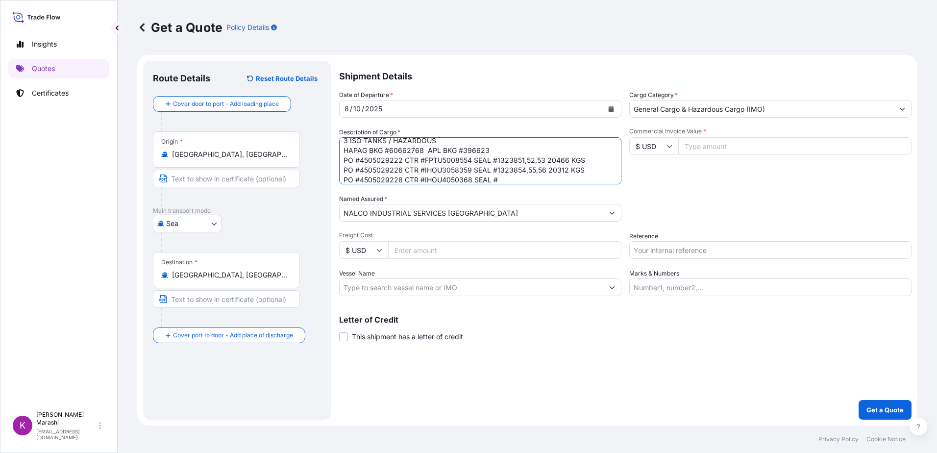
drag, startPoint x: 497, startPoint y: 179, endPoint x: 506, endPoint y: 179, distance: 8.8
click at [499, 179] on textarea "3 ISO TANKS / HAZARDOUS HAPAG BKG #60662768 APL BKG #396623 PO #4505029222 CTR …" at bounding box center [480, 160] width 282 height 47
paste textarea "1323857"
click at [526, 171] on textarea "3 ISO TANKS / HAZARDOUS HAPAG BKG #60662768 APL BKG #396623 PO #4505029222 CTR …" at bounding box center [480, 160] width 282 height 47
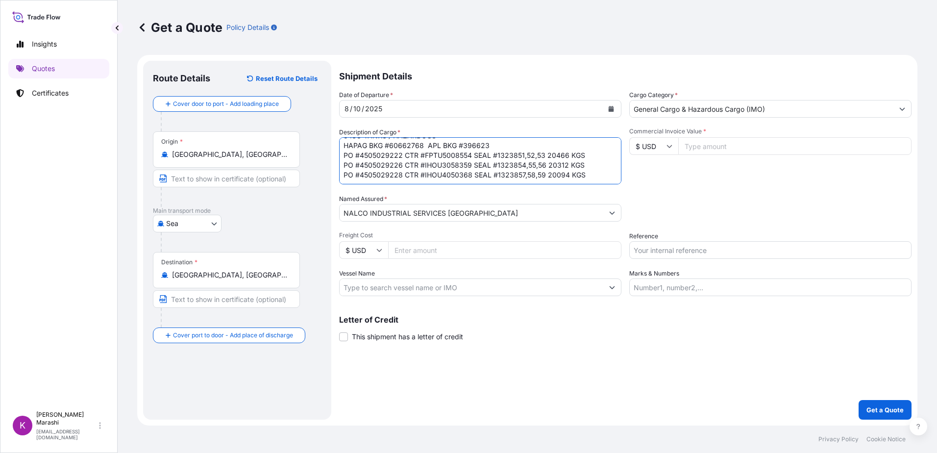
type textarea "3 ISO TANKS / HAZARDOUS HAPAG BKG #60662768 APL BKG #396623 PO #4505029222 CTR …"
click at [712, 146] on input "Commercial Invoice Value *" at bounding box center [794, 146] width 233 height 18
type input "8"
type input "76492.97"
click at [408, 253] on input "Freight Cost" at bounding box center [504, 250] width 233 height 18
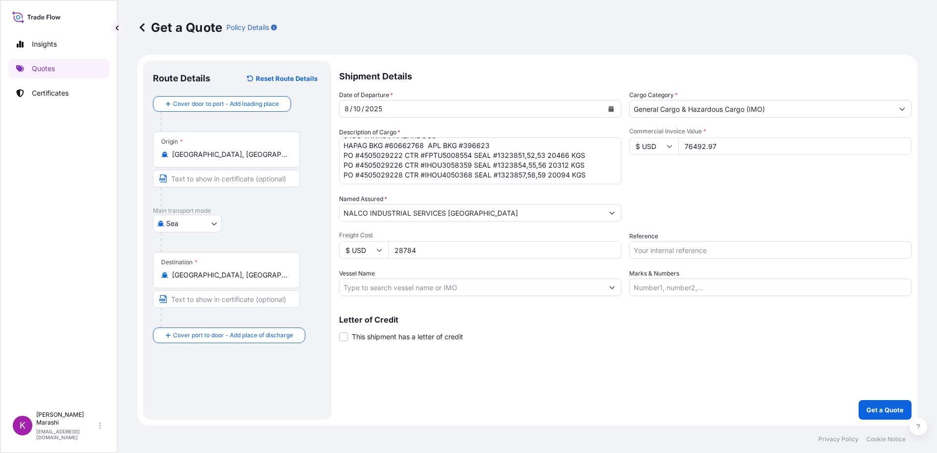
type input "28784"
click at [667, 254] on input "Reference" at bounding box center [770, 250] width 282 height 18
type input "HOU396623"
drag, startPoint x: 538, startPoint y: 332, endPoint x: 478, endPoint y: 319, distance: 61.6
click at [537, 332] on div "Letter of Credit This shipment has a letter of credit Letter of credit * Letter…" at bounding box center [625, 329] width 572 height 26
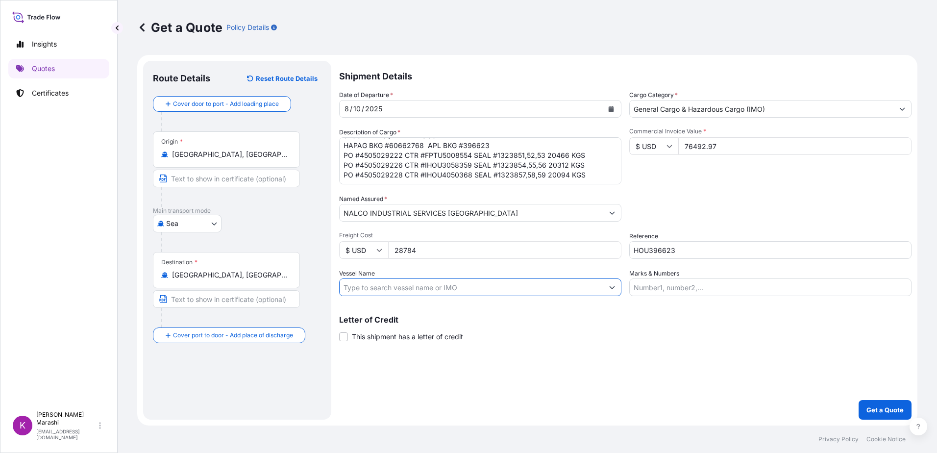
click at [413, 288] on input "Vessel Name" at bounding box center [472, 287] width 264 height 18
click at [370, 290] on input "Vessel Name" at bounding box center [472, 287] width 264 height 18
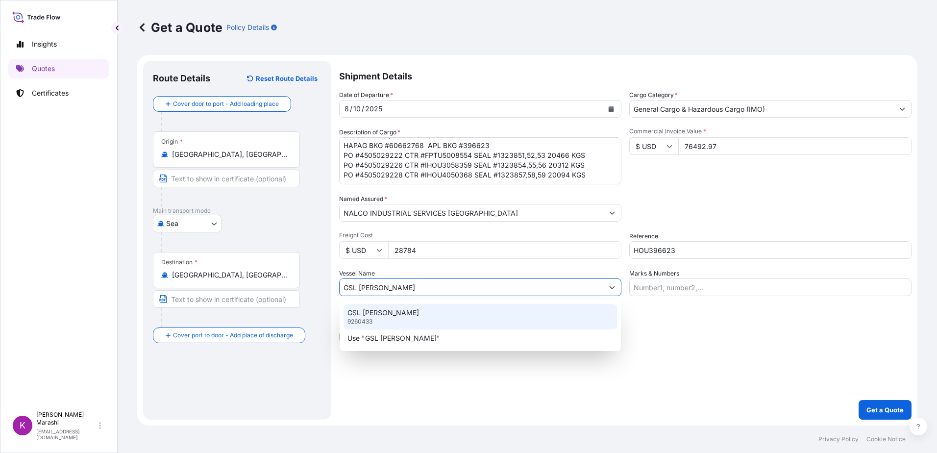
click at [355, 317] on p "9260433" at bounding box center [359, 321] width 25 height 8
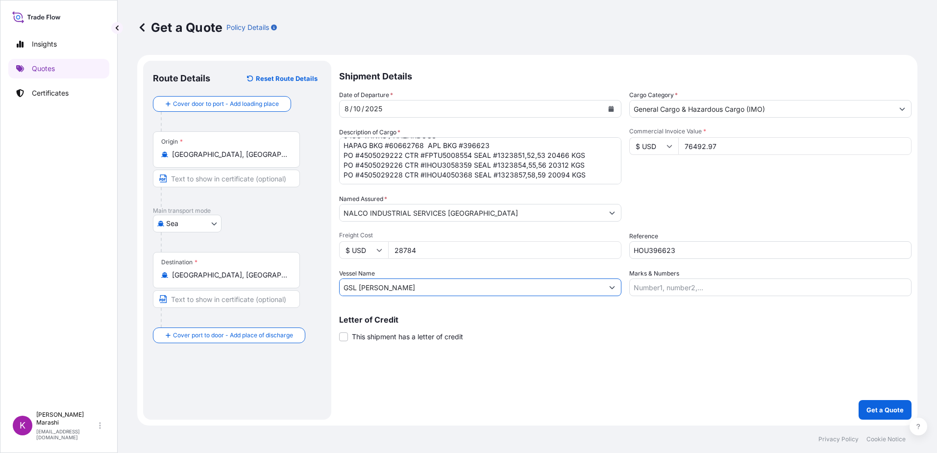
click at [385, 288] on input "GSL [PERSON_NAME]" at bounding box center [472, 287] width 264 height 18
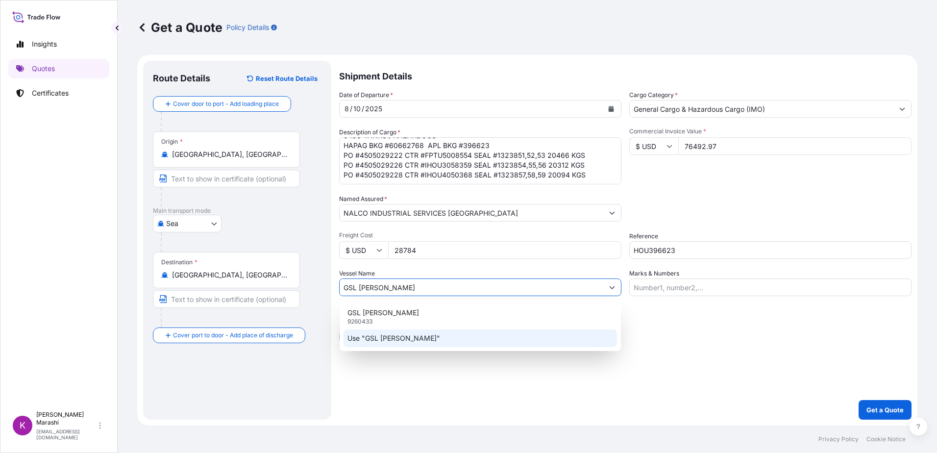
click at [354, 331] on div "Use "GSL [PERSON_NAME]"" at bounding box center [479, 338] width 273 height 18
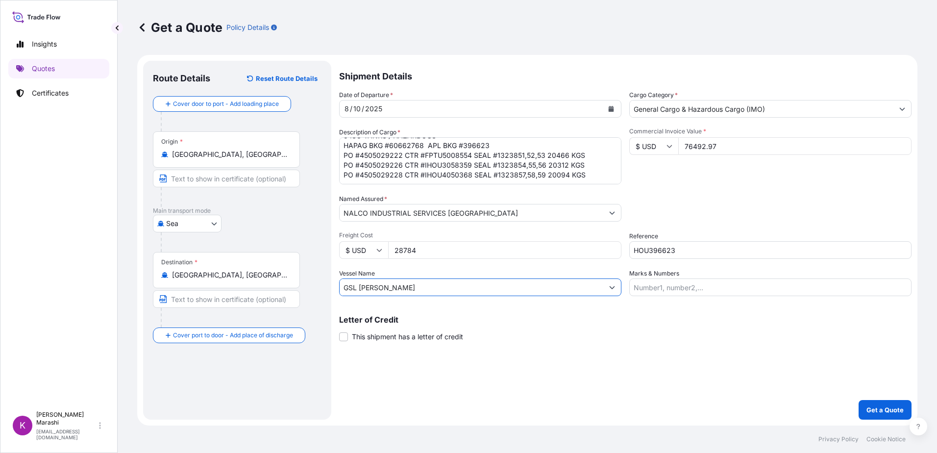
click at [384, 286] on input "GSL [PERSON_NAME]" at bounding box center [472, 287] width 264 height 18
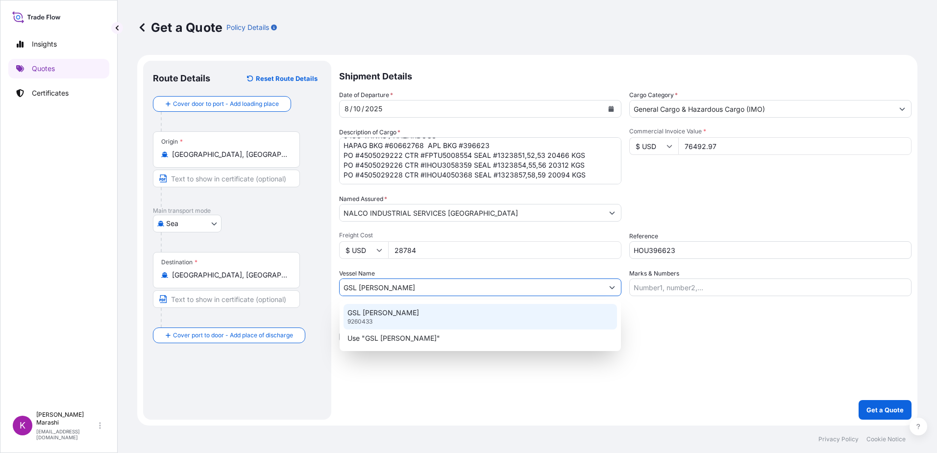
click at [365, 322] on p "9260433" at bounding box center [359, 321] width 25 height 8
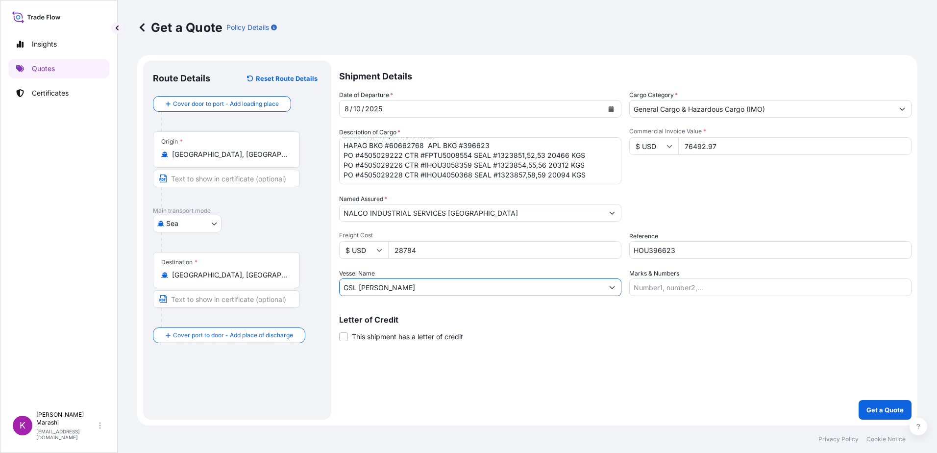
click at [388, 288] on input "GSL [PERSON_NAME]" at bounding box center [472, 287] width 264 height 18
click at [423, 287] on input "GSL [PERSON_NAME]" at bounding box center [472, 287] width 264 height 18
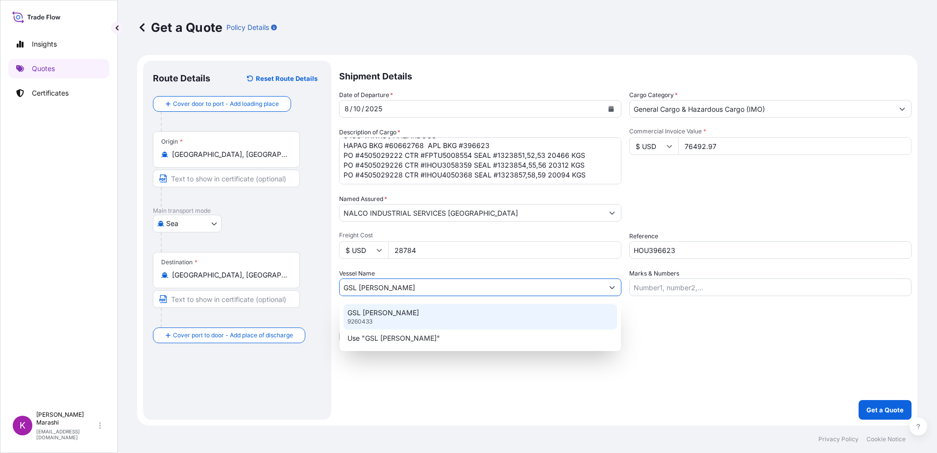
click at [364, 316] on p "GSL [PERSON_NAME]" at bounding box center [383, 313] width 72 height 10
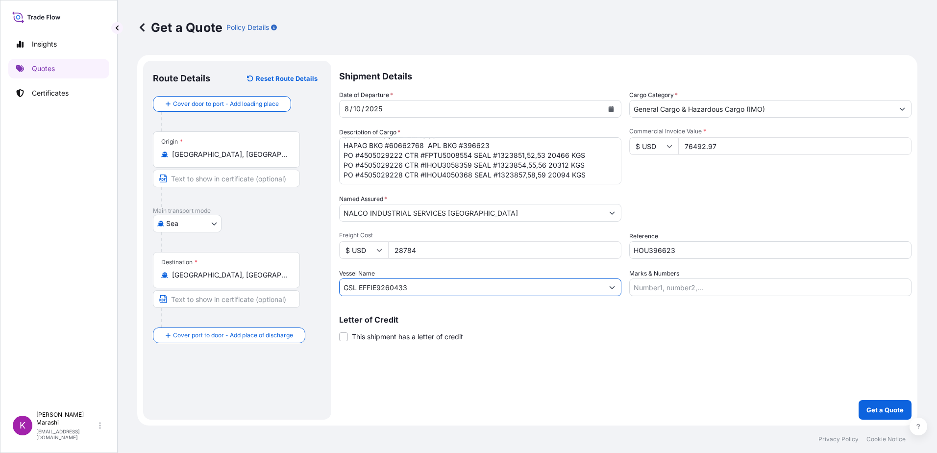
click at [417, 288] on input "GSL EFFIE9260433" at bounding box center [472, 287] width 264 height 18
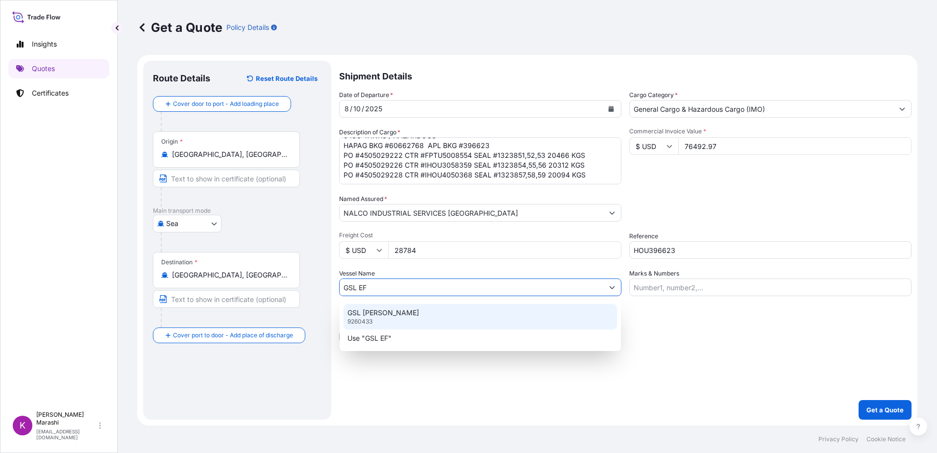
click at [389, 288] on input "GSL EF" at bounding box center [472, 287] width 264 height 18
click at [367, 322] on p "9260433" at bounding box center [359, 321] width 25 height 8
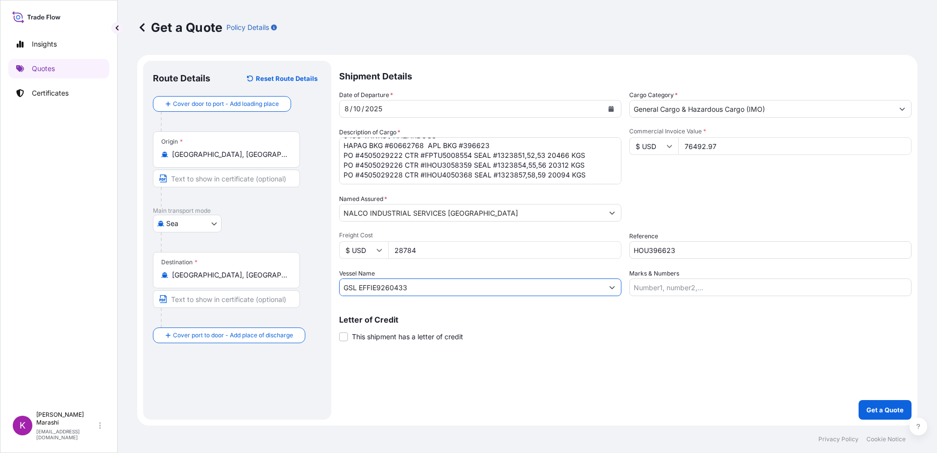
type input "GSL [PERSON_NAME]"
click at [677, 288] on input "Marks & Numbers" at bounding box center [770, 287] width 282 height 18
click at [636, 287] on input "Marks & Numbers" at bounding box center [770, 287] width 282 height 18
paste input "FPTU5008554"
click at [686, 289] on input "FPTU5008554," at bounding box center [770, 287] width 282 height 18
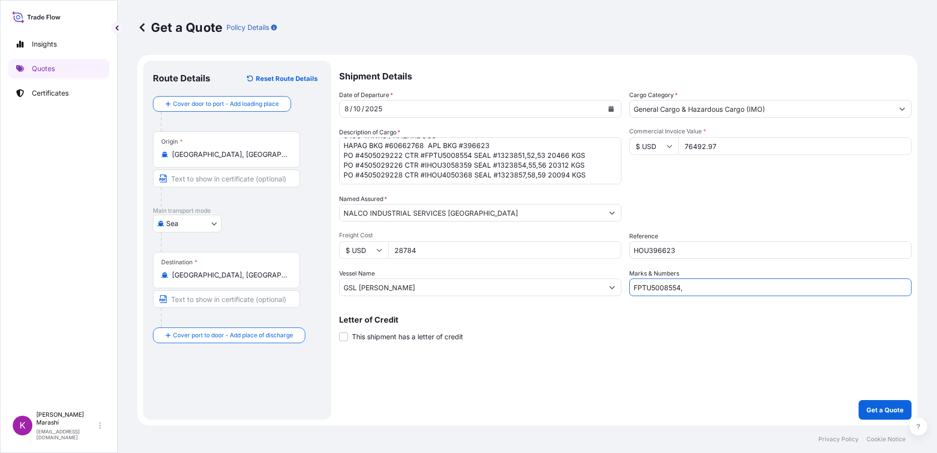
paste input "IHOU3058359"
click at [741, 290] on input "FPTU5008554,IHOU3058359," at bounding box center [770, 287] width 282 height 18
paste input "IHOU4050368"
type input "FPTU5008554,IHOU3058359,IHOU4050368"
click at [754, 331] on div "Letter of Credit This shipment has a letter of credit Letter of credit * Letter…" at bounding box center [625, 329] width 572 height 26
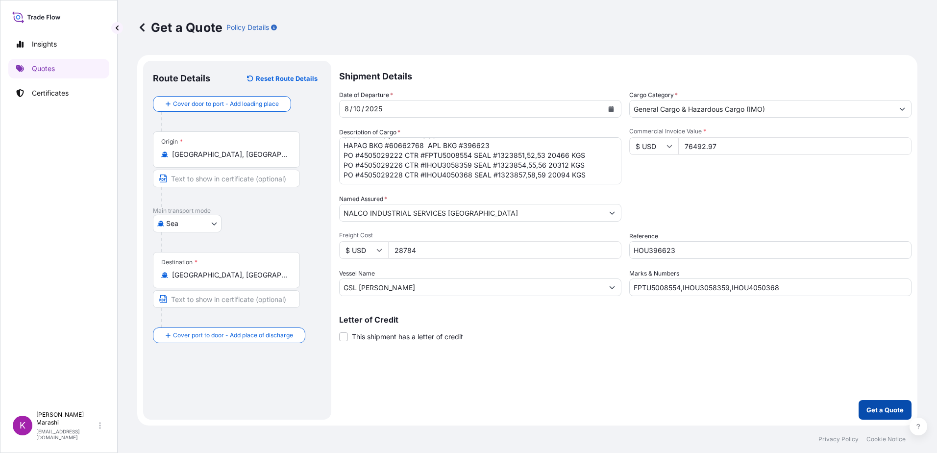
click at [880, 406] on p "Get a Quote" at bounding box center [884, 410] width 37 height 10
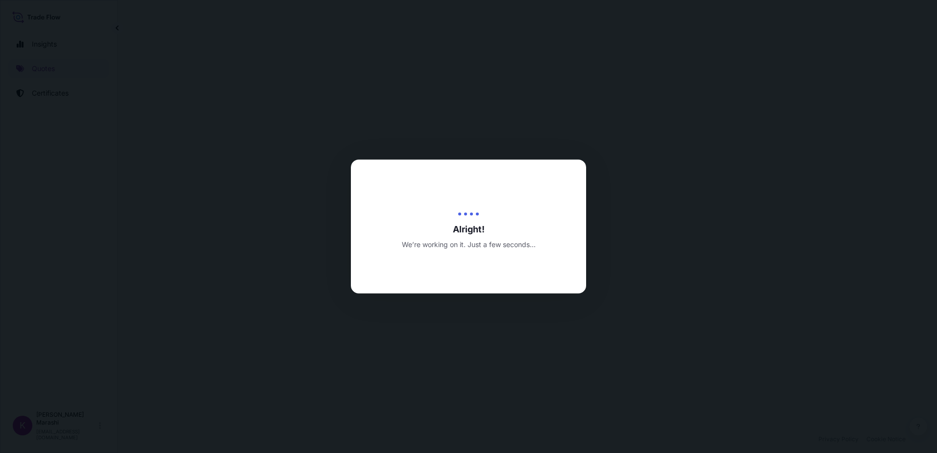
select select "Sea"
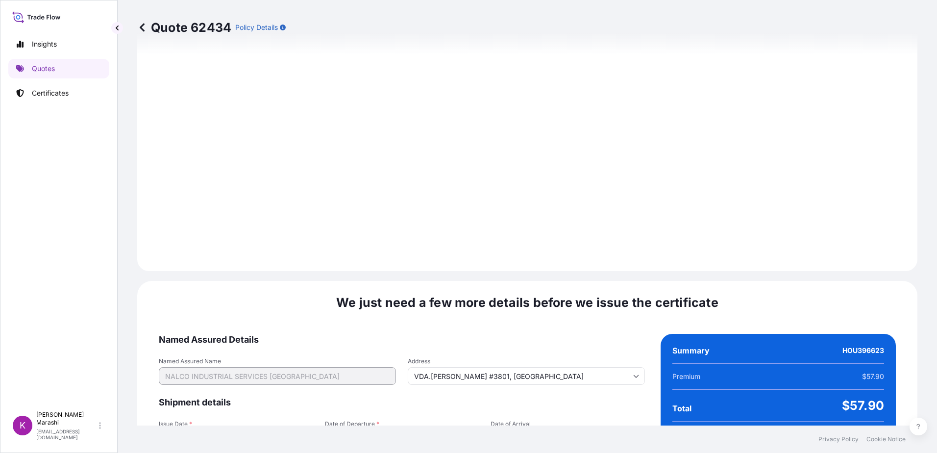
scroll to position [1105, 0]
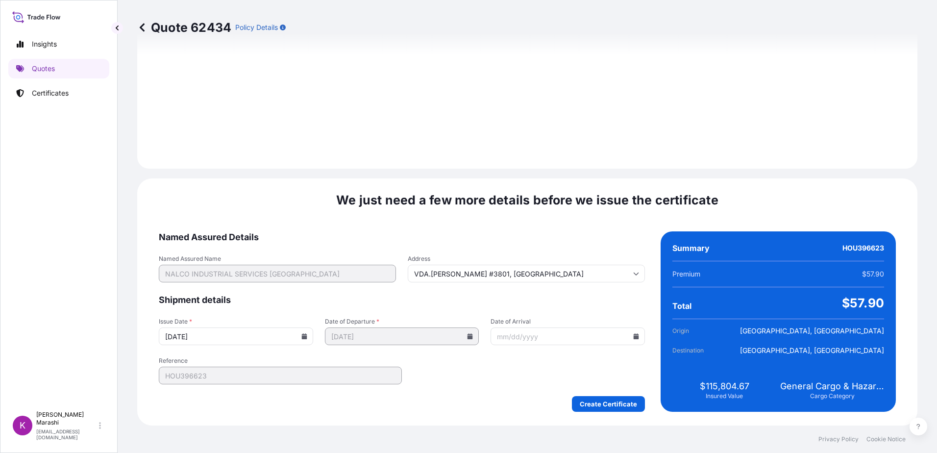
click at [633, 335] on icon at bounding box center [636, 336] width 6 height 6
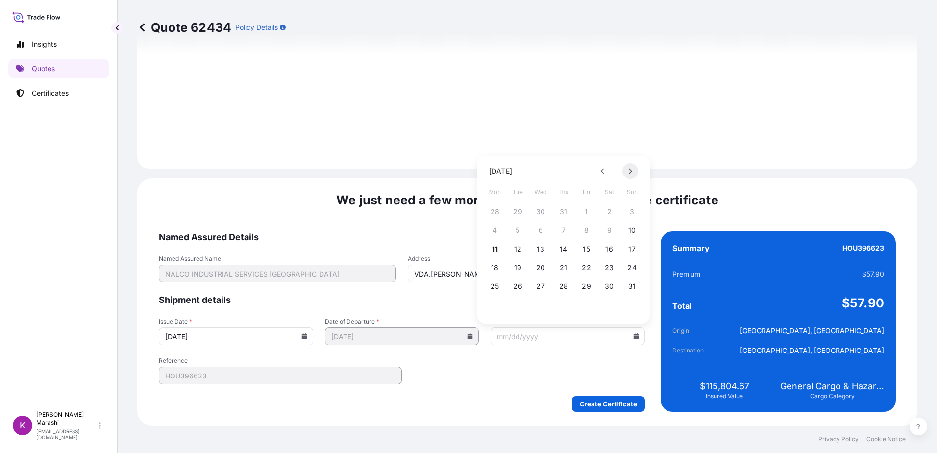
click at [630, 171] on icon at bounding box center [630, 171] width 4 height 6
click at [586, 246] on button "19" at bounding box center [587, 249] width 16 height 16
type input "[DATE]"
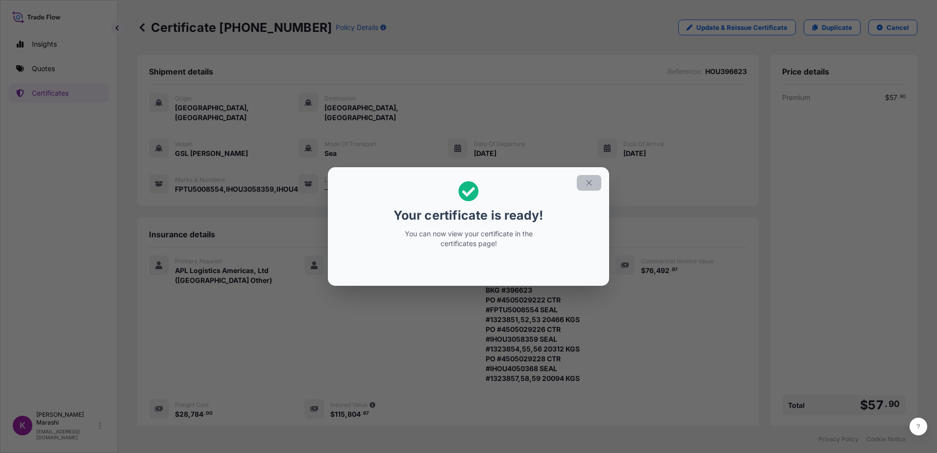
click at [589, 179] on icon "button" at bounding box center [588, 182] width 9 height 9
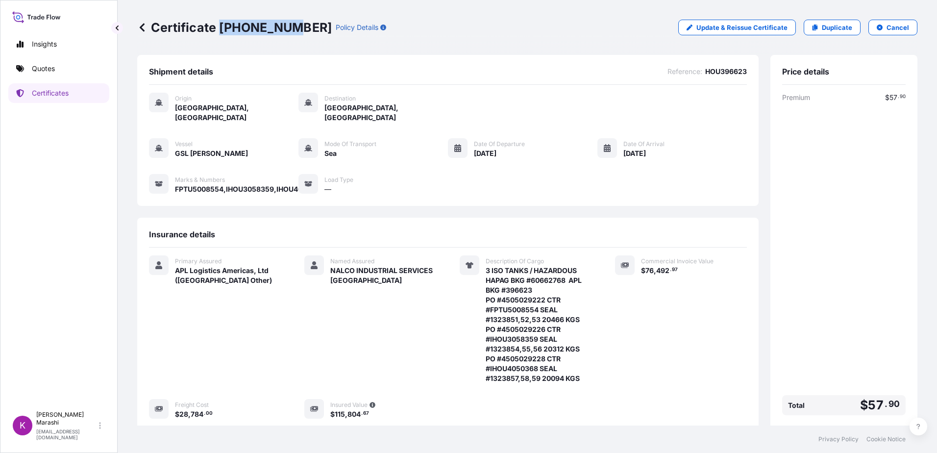
drag, startPoint x: 218, startPoint y: 26, endPoint x: 288, endPoint y: 36, distance: 70.8
click at [288, 36] on div "Certificate [PHONE_NUMBER] Policy Details Update & Reissue Certificate Duplicat…" at bounding box center [527, 27] width 780 height 55
copy p "[PHONE_NUMBER]"
click at [59, 92] on p "Certificates" at bounding box center [50, 93] width 37 height 10
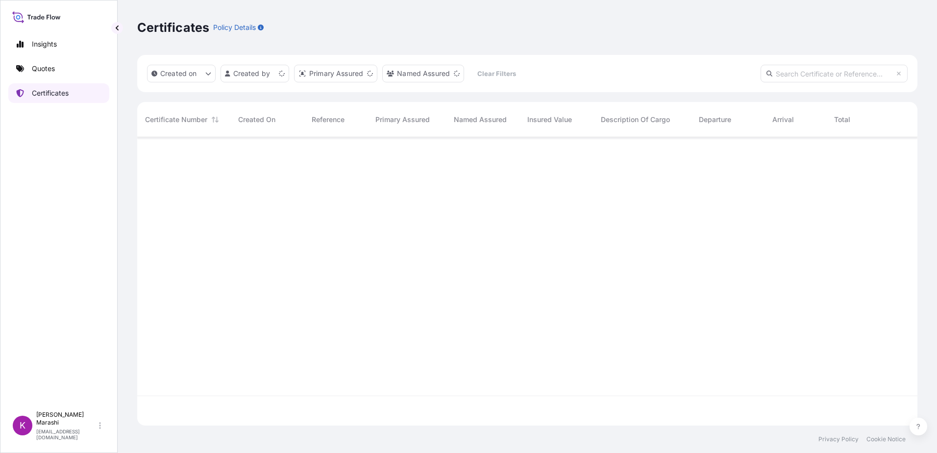
scroll to position [286, 773]
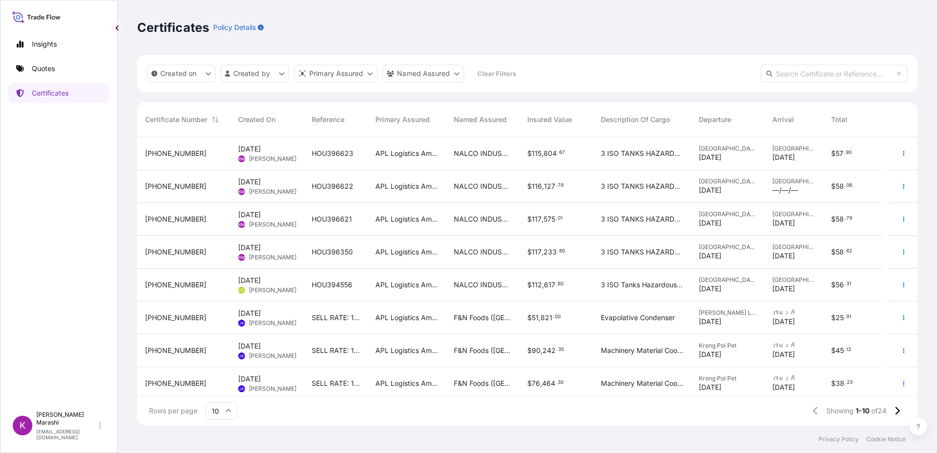
click at [164, 183] on span "[PHONE_NUMBER]" at bounding box center [175, 186] width 61 height 10
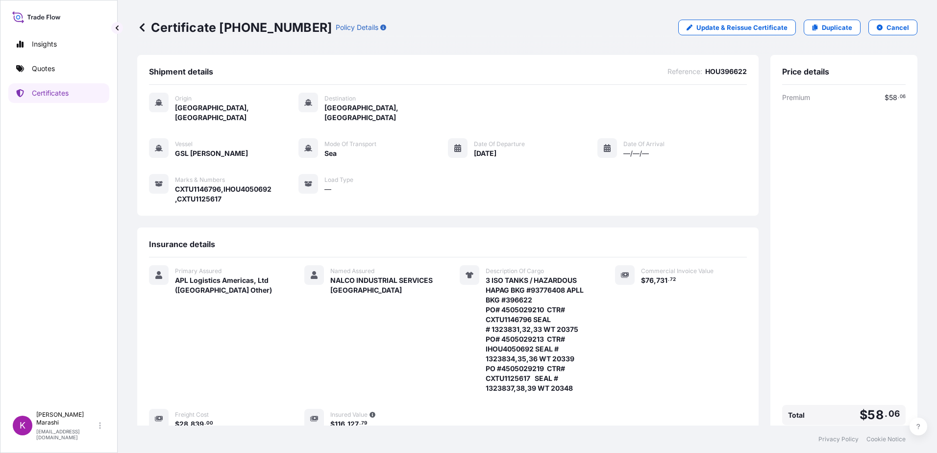
click at [623, 148] on div "—/—/—" at bounding box center [643, 153] width 41 height 10
click at [604, 144] on icon at bounding box center [607, 148] width 7 height 8
click at [729, 25] on p "Update & Reissue Certificate" at bounding box center [741, 28] width 91 height 10
select select "Sea"
select select "31867"
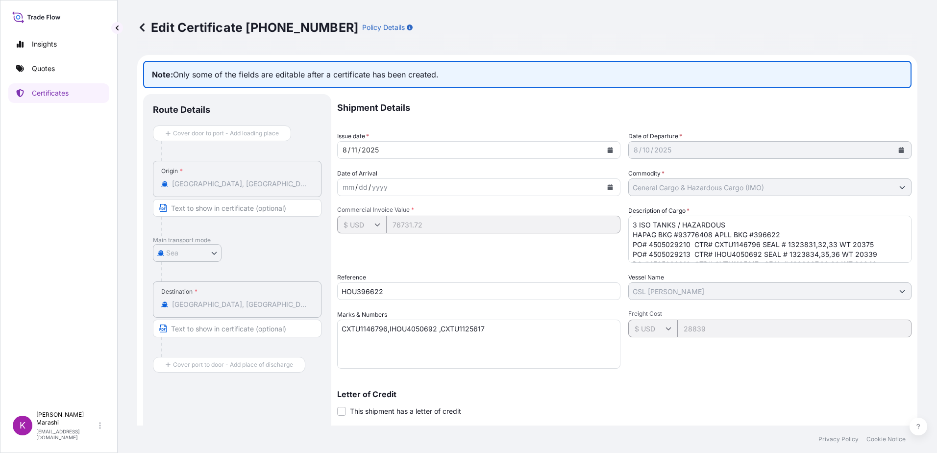
click at [608, 188] on icon "Calendar" at bounding box center [610, 187] width 5 height 6
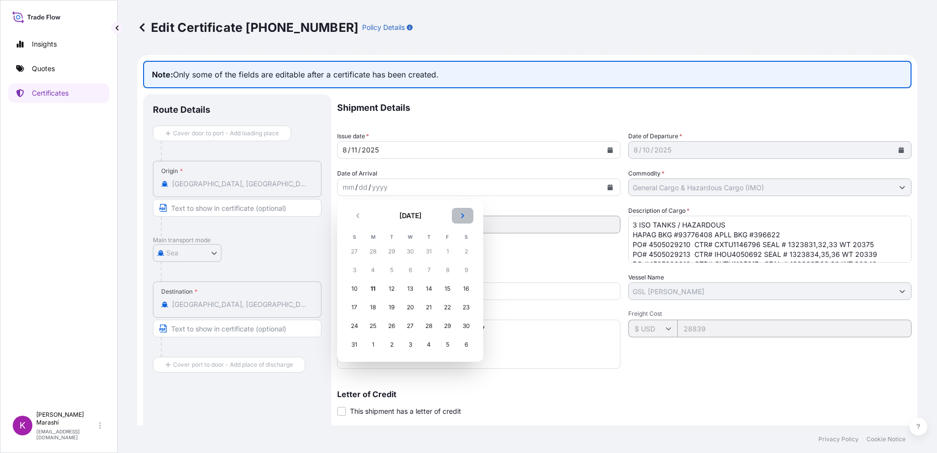
click at [461, 214] on icon "Next" at bounding box center [463, 216] width 6 height 6
click at [448, 289] on div "19" at bounding box center [447, 289] width 18 height 18
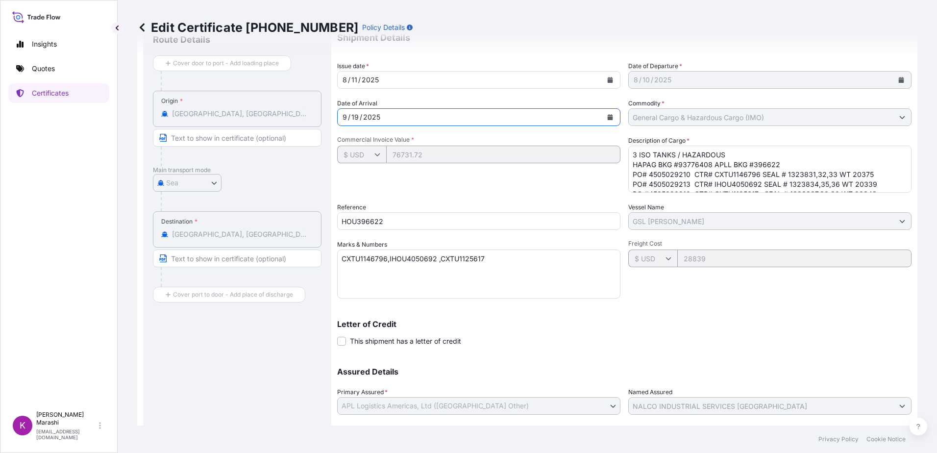
scroll to position [132, 0]
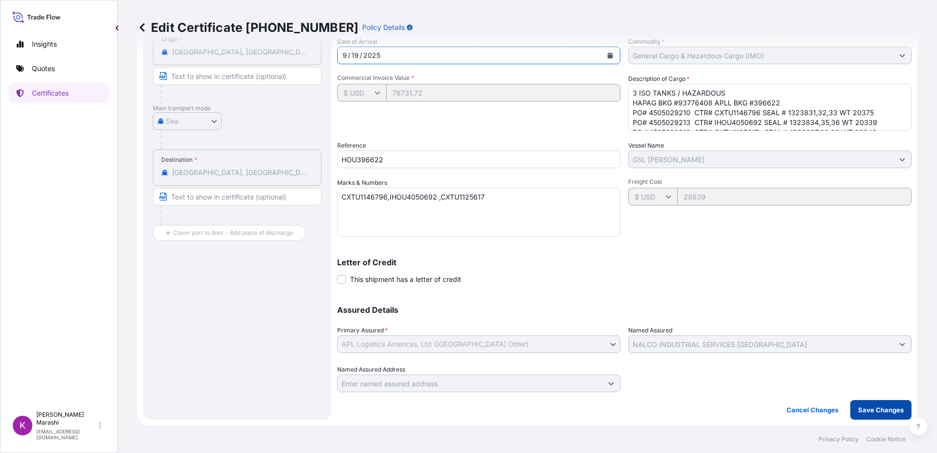
click at [881, 413] on p "Save Changes" at bounding box center [881, 410] width 46 height 10
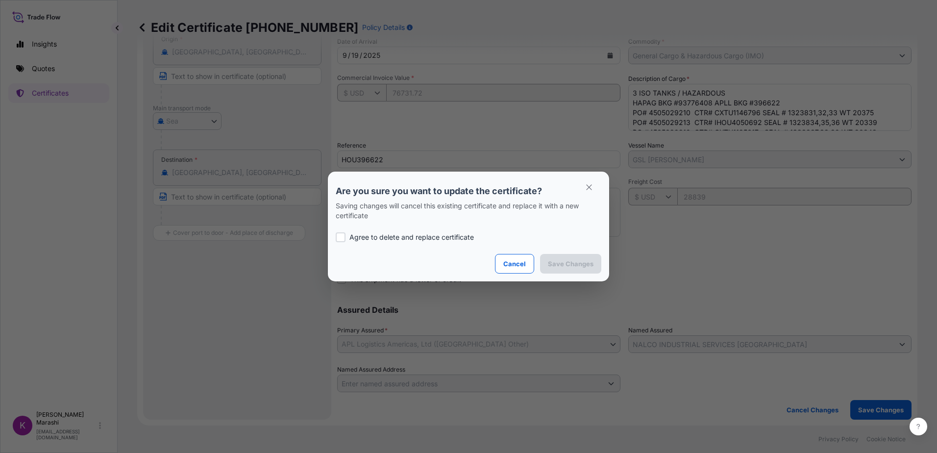
click at [340, 235] on div at bounding box center [341, 237] width 10 height 10
checkbox input "true"
click at [573, 263] on p "Save Changes" at bounding box center [571, 264] width 46 height 10
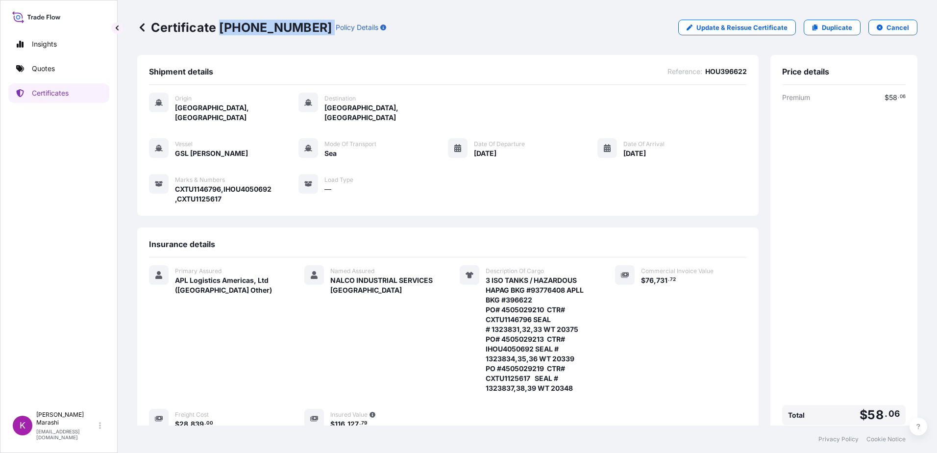
drag, startPoint x: 219, startPoint y: 26, endPoint x: 293, endPoint y: 37, distance: 74.3
click at [293, 37] on div "Certificate [PHONE_NUMBER] Policy Details Update & Reissue Certificate Duplicat…" at bounding box center [527, 27] width 780 height 55
copy p "[PHONE_NUMBER]"
click at [49, 68] on p "Quotes" at bounding box center [43, 69] width 23 height 10
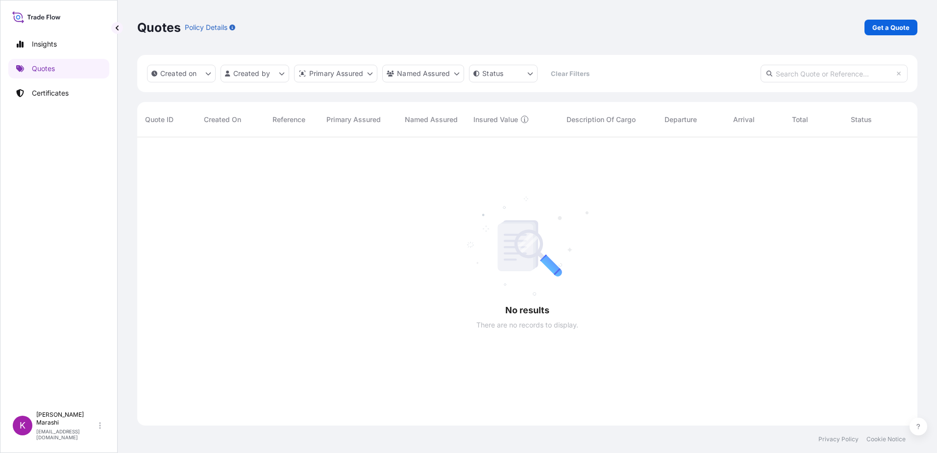
scroll to position [316, 773]
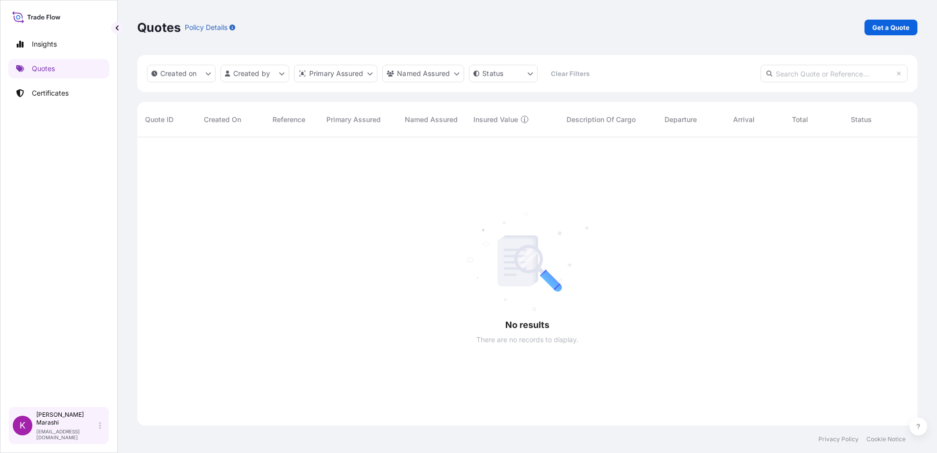
click at [64, 422] on p "[PERSON_NAME]" at bounding box center [66, 419] width 61 height 16
